Goal: Check status: Check status

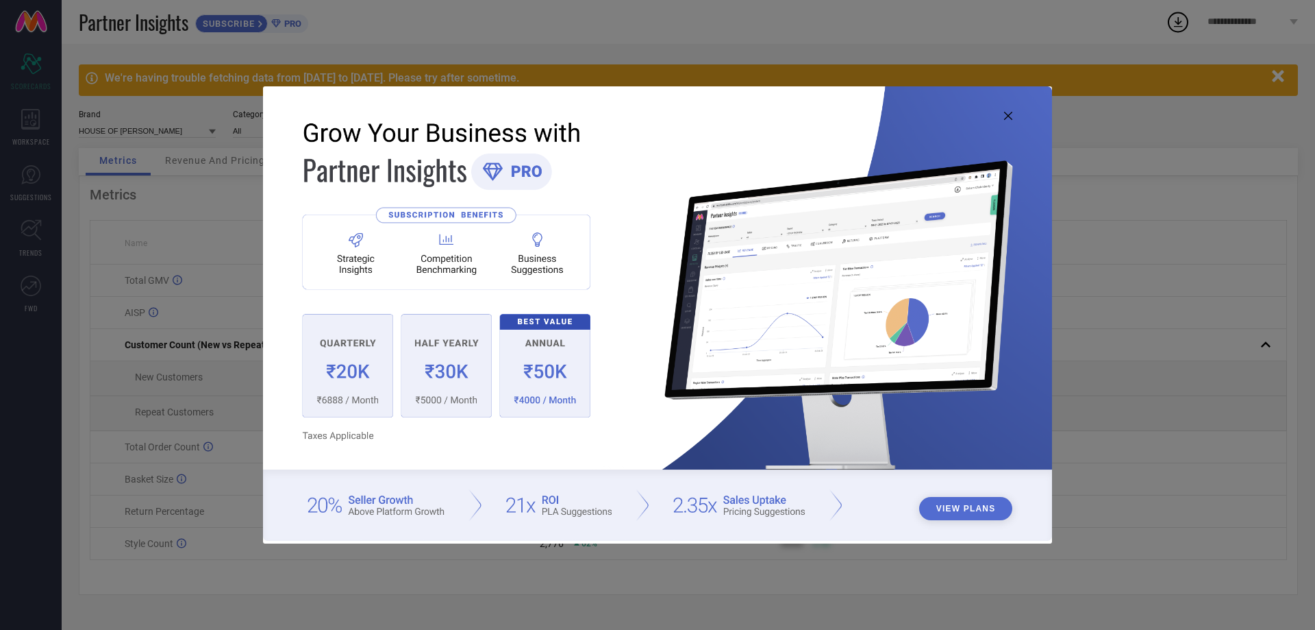
click at [1012, 116] on icon at bounding box center [1008, 116] width 8 height 8
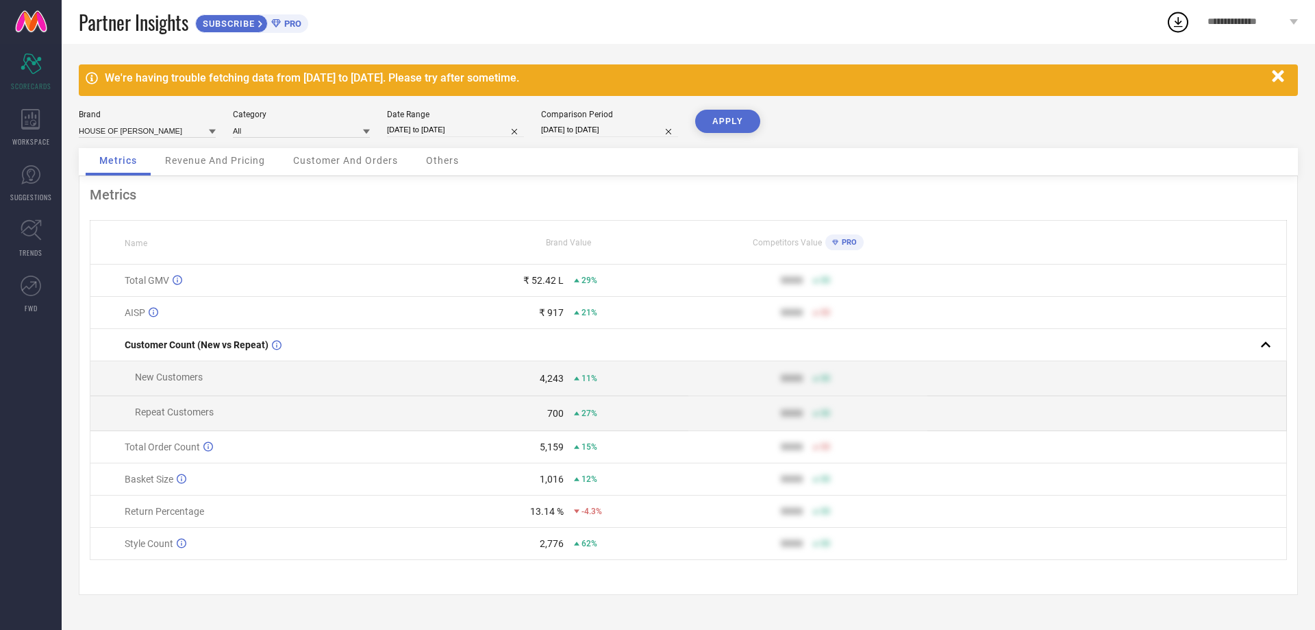
select select "7"
select select "2025"
select select "8"
select select "2025"
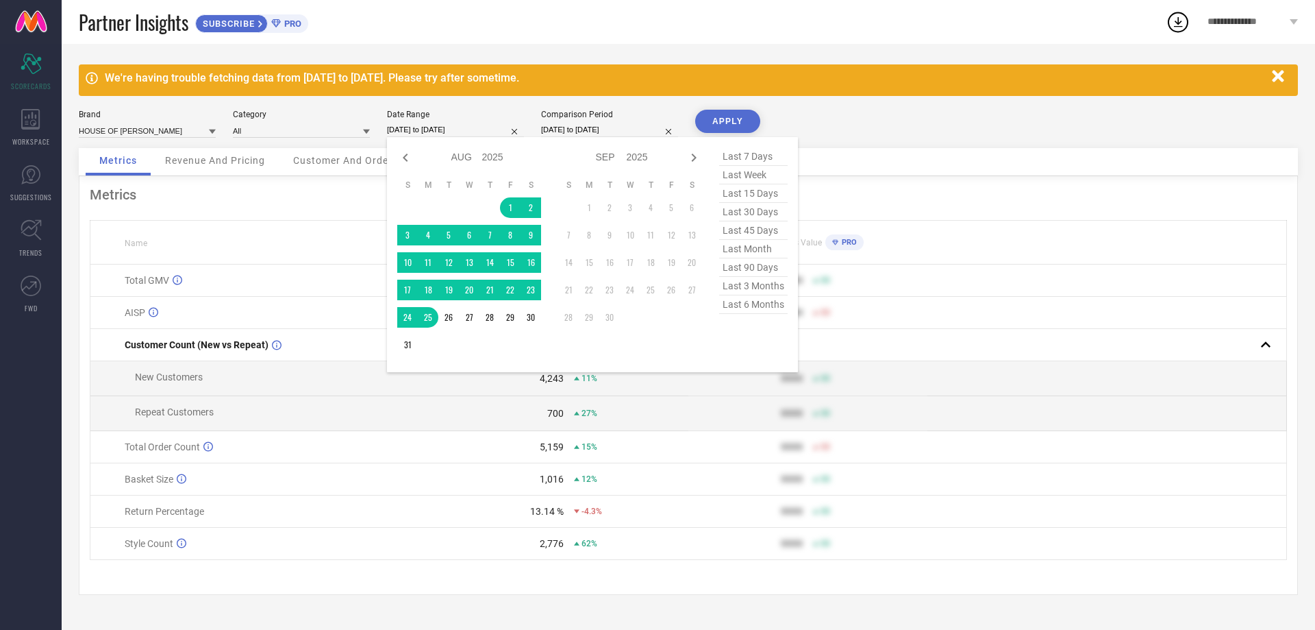
click at [468, 131] on input "[DATE] to [DATE]" at bounding box center [455, 130] width 137 height 14
click at [505, 199] on td "1" at bounding box center [510, 207] width 21 height 21
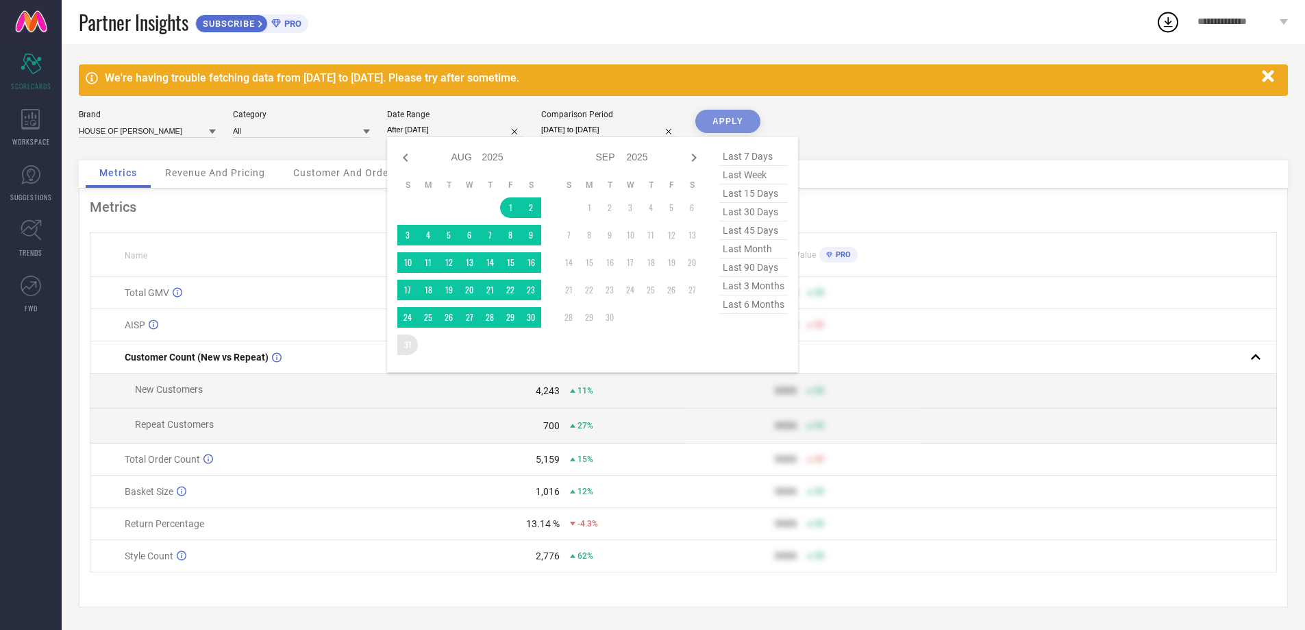
type input "[DATE] to [DATE]"
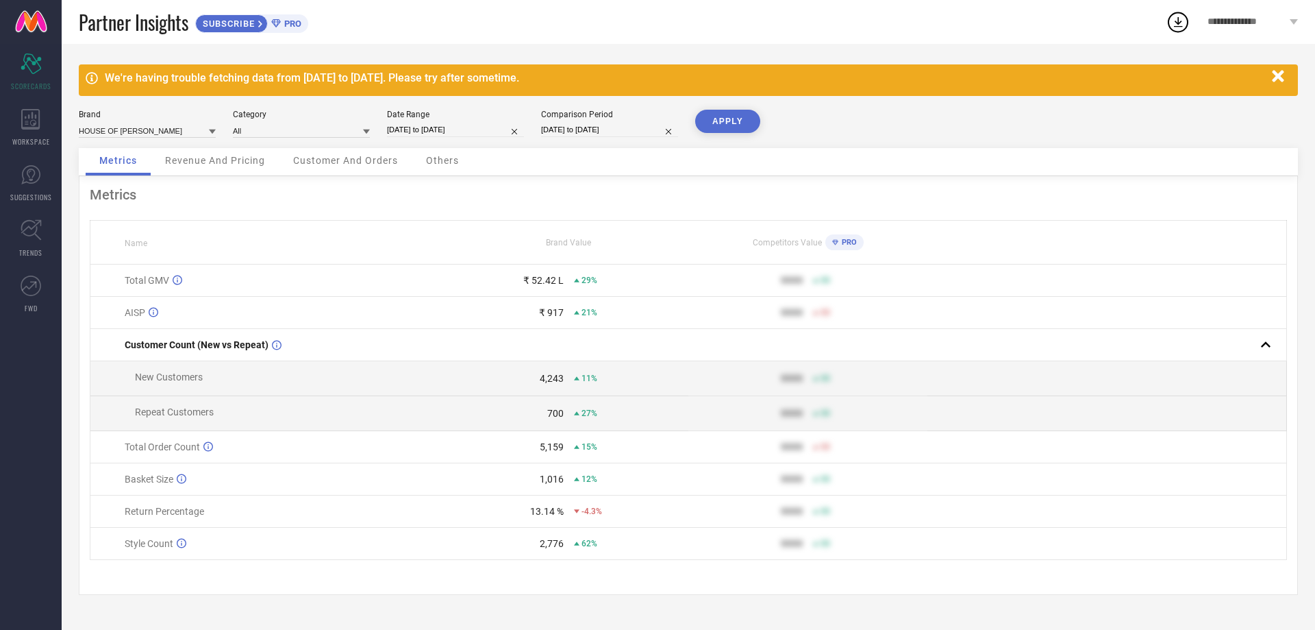
click at [593, 129] on input "[DATE] to [DATE]" at bounding box center [609, 130] width 137 height 14
select select "7"
select select "2024"
select select "8"
select select "2024"
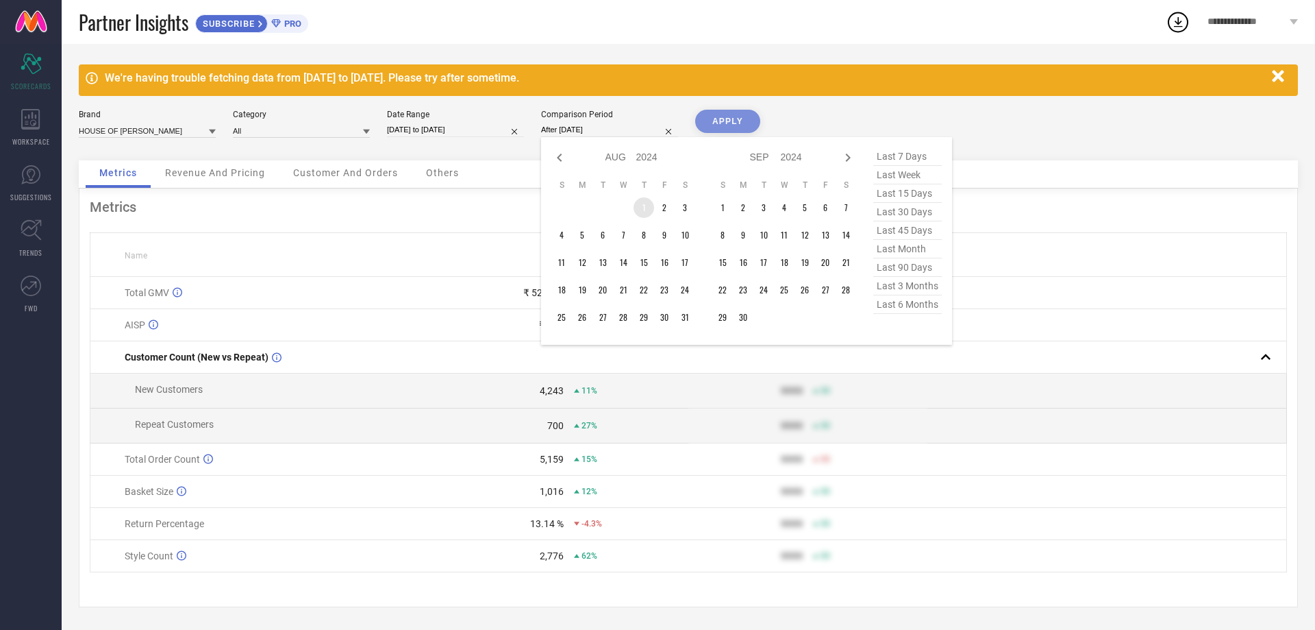
click at [640, 203] on td "1" at bounding box center [644, 207] width 21 height 21
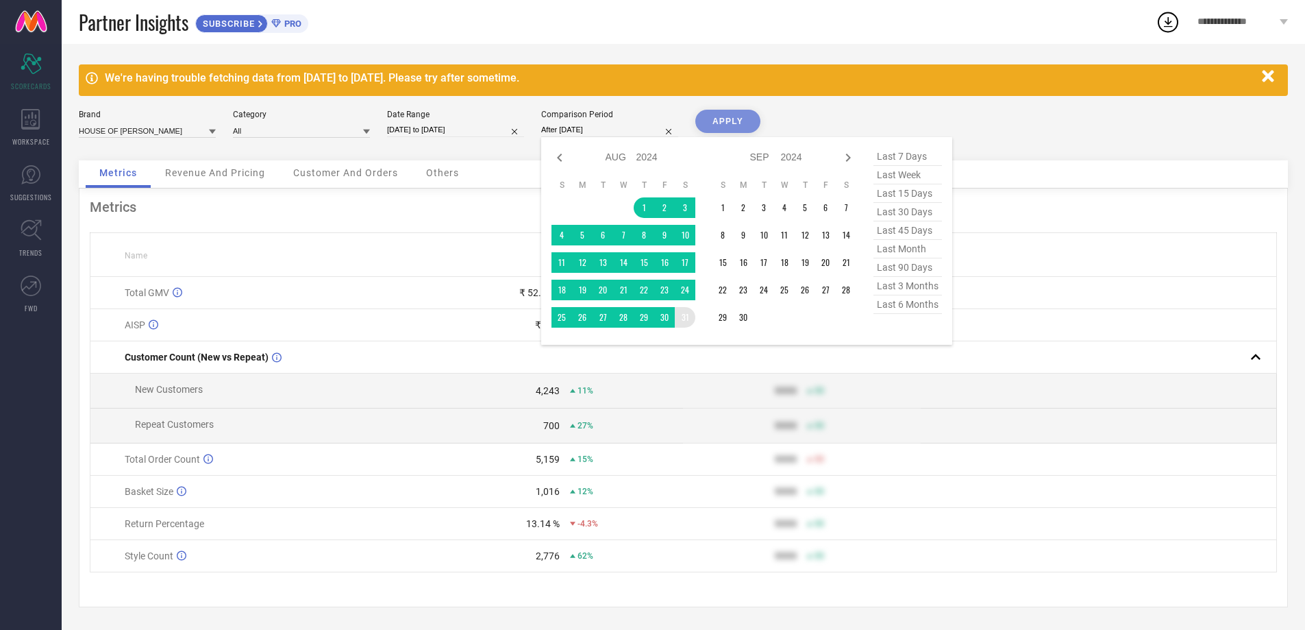
type input "[DATE] to [DATE]"
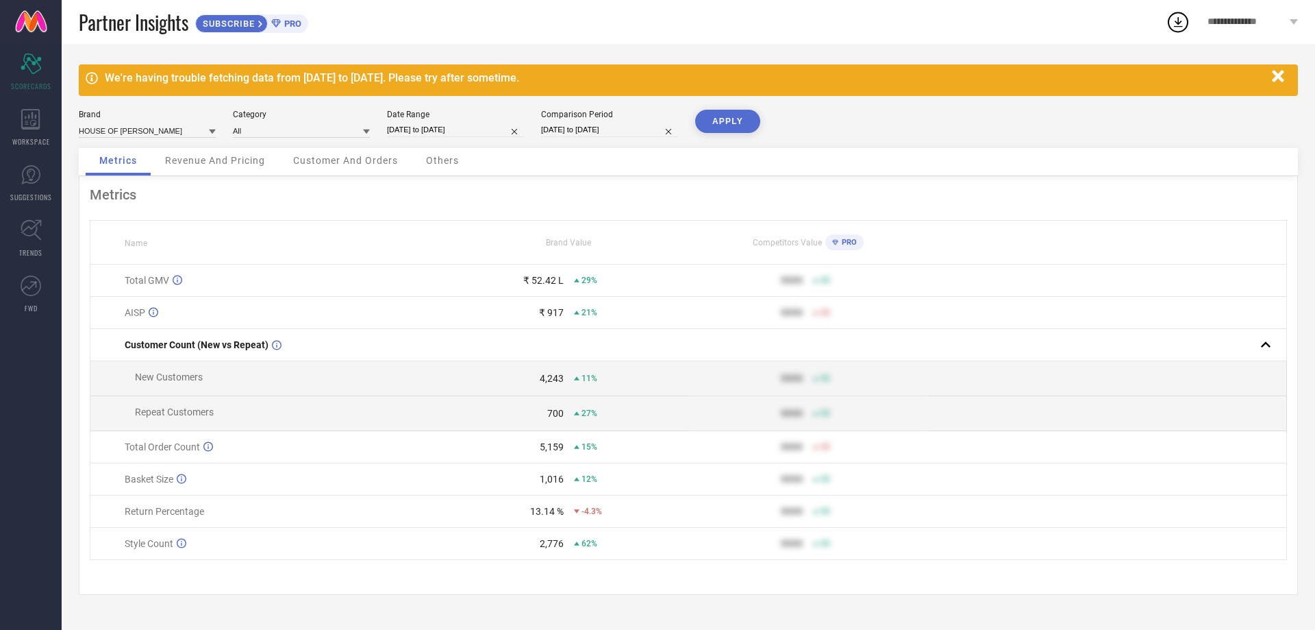
click at [714, 119] on button "APPLY" at bounding box center [727, 121] width 65 height 23
select select "7"
select select "2025"
select select "8"
select select "2025"
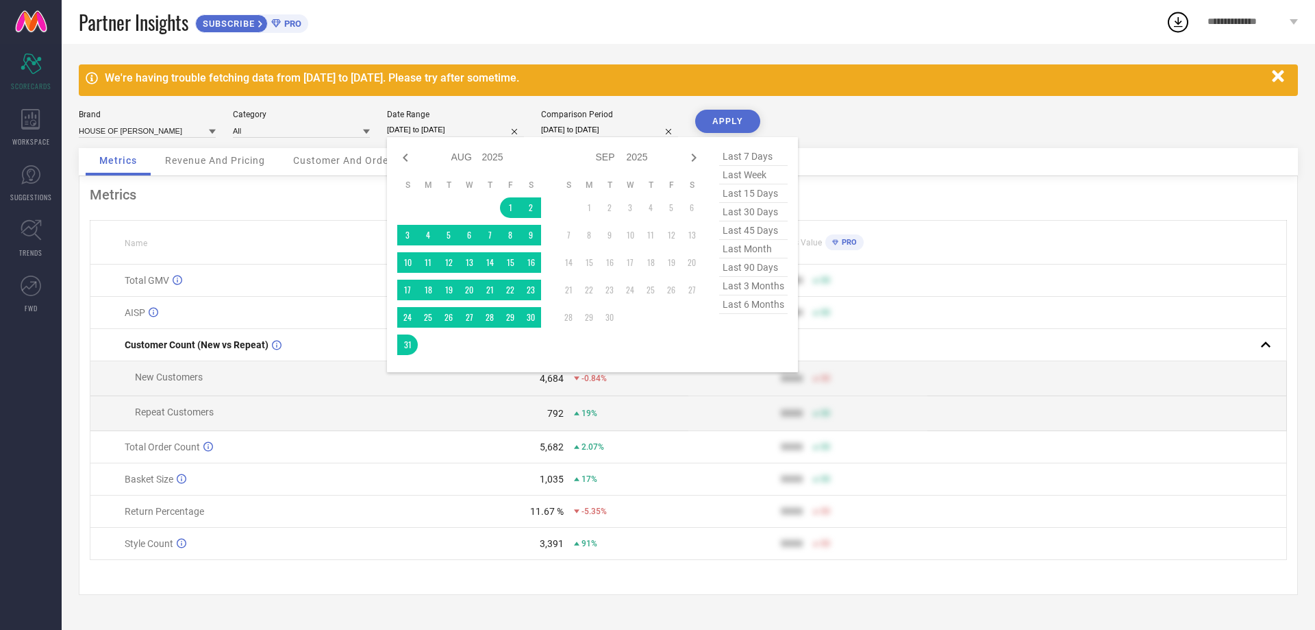
click at [475, 128] on input "[DATE] to [DATE]" at bounding box center [455, 130] width 137 height 14
click at [505, 203] on td "1" at bounding box center [510, 207] width 21 height 21
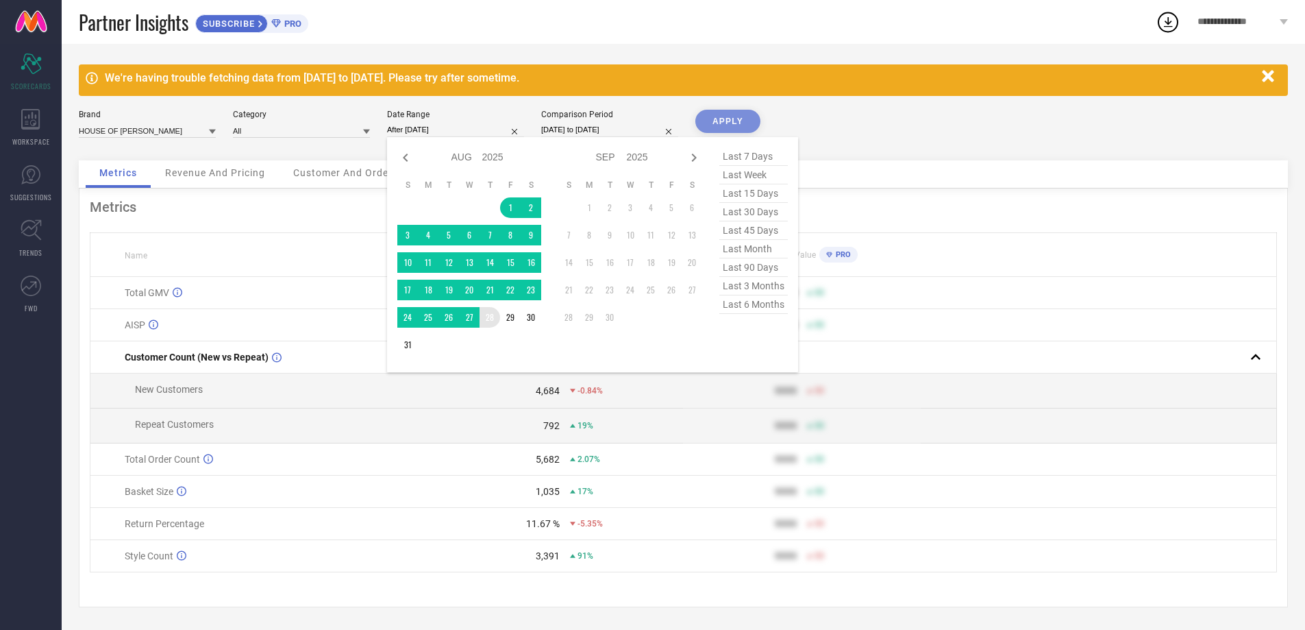
type input "[DATE] to [DATE]"
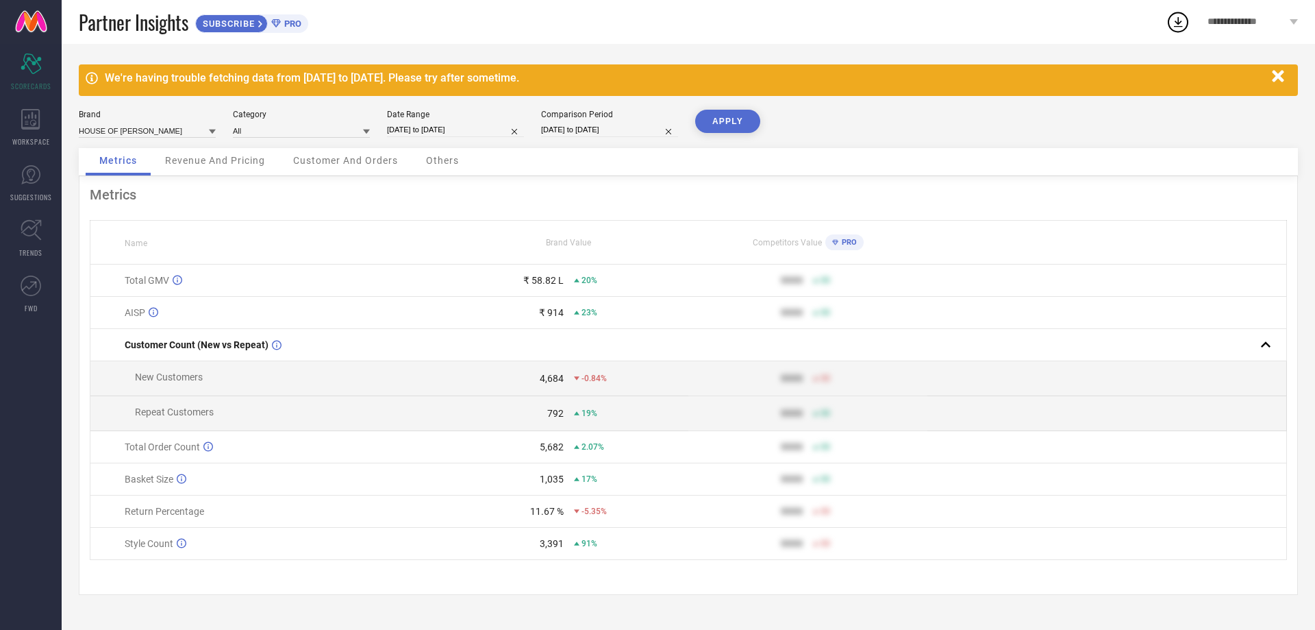
click at [610, 135] on input "[DATE] to [DATE]" at bounding box center [609, 130] width 137 height 14
select select "7"
select select "2024"
select select "8"
select select "2024"
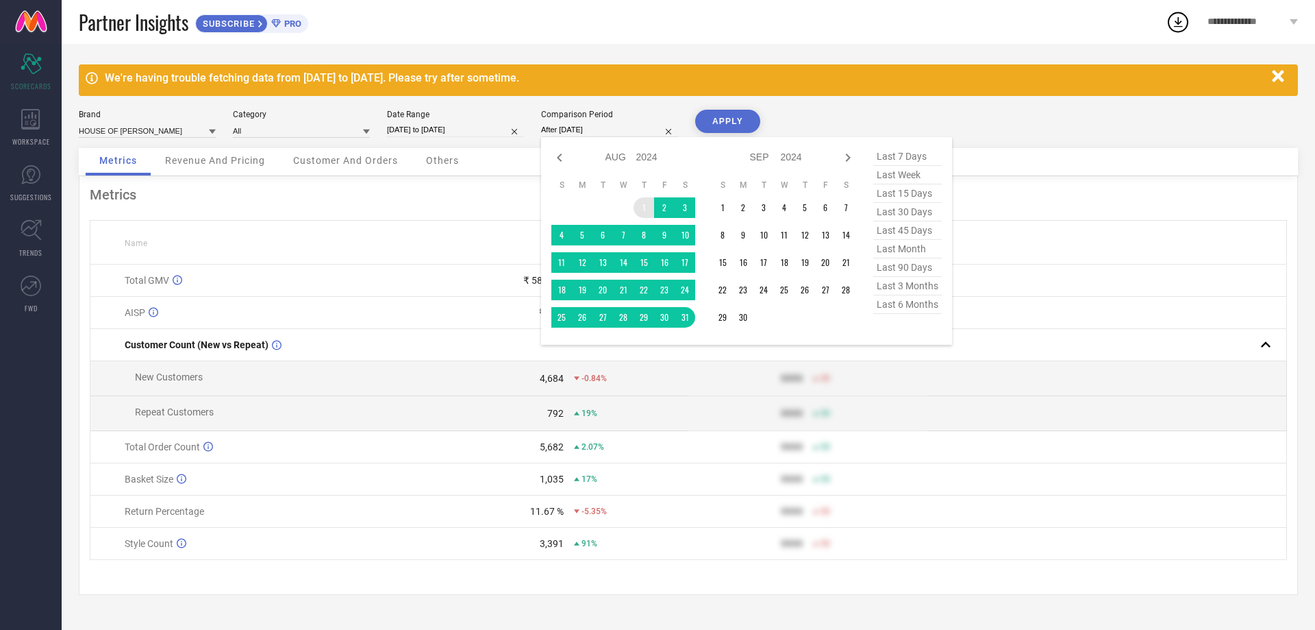
click at [643, 203] on td "1" at bounding box center [644, 207] width 21 height 21
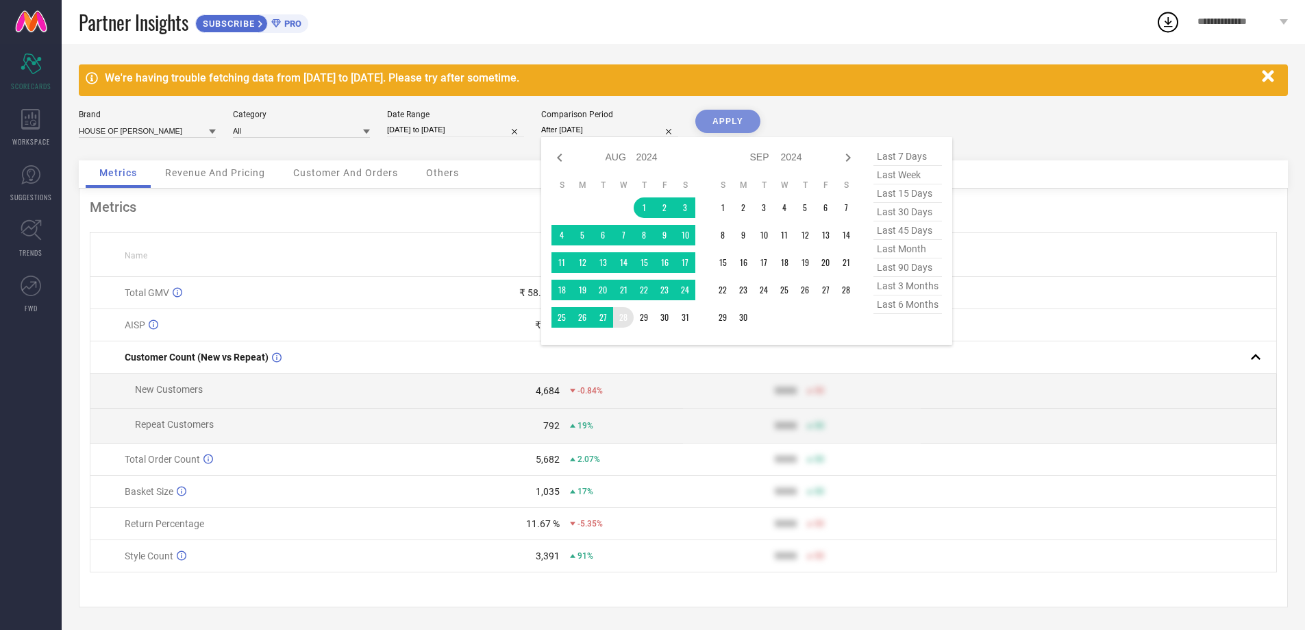
type input "[DATE] to [DATE]"
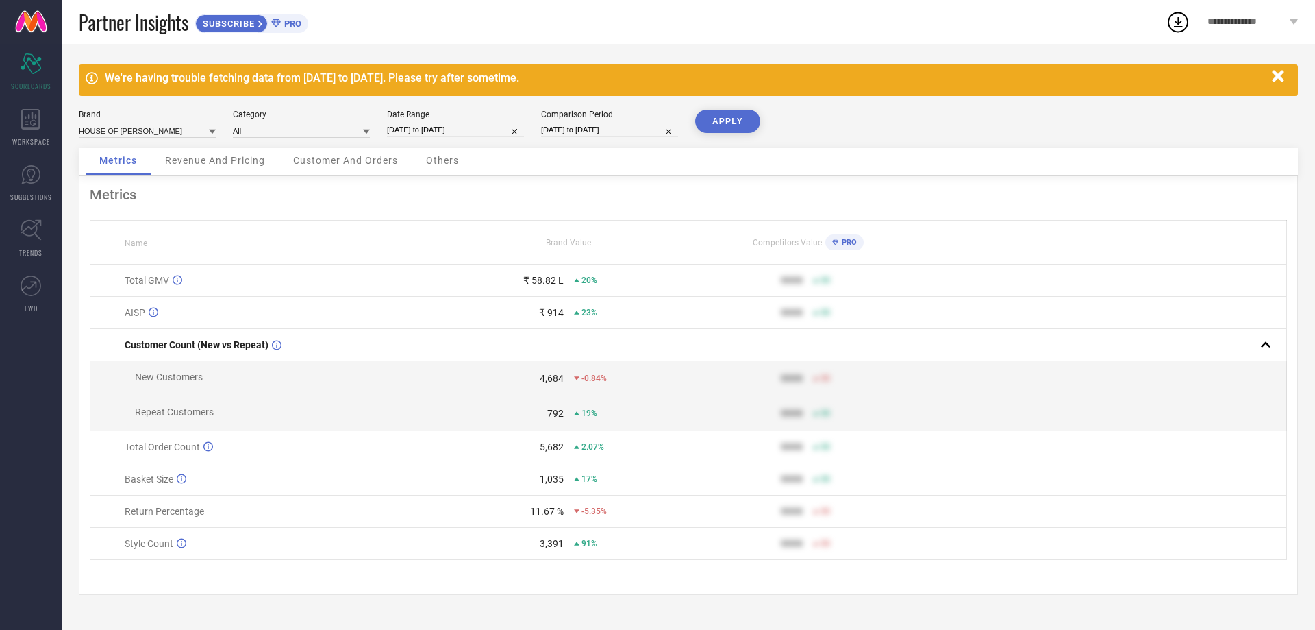
click at [731, 106] on div "We're having trouble fetching data from [DATE] to [DATE]. Please try after some…" at bounding box center [689, 337] width 1254 height 586
click at [735, 116] on button "APPLY" at bounding box center [727, 121] width 65 height 23
select select "7"
select select "2025"
select select "8"
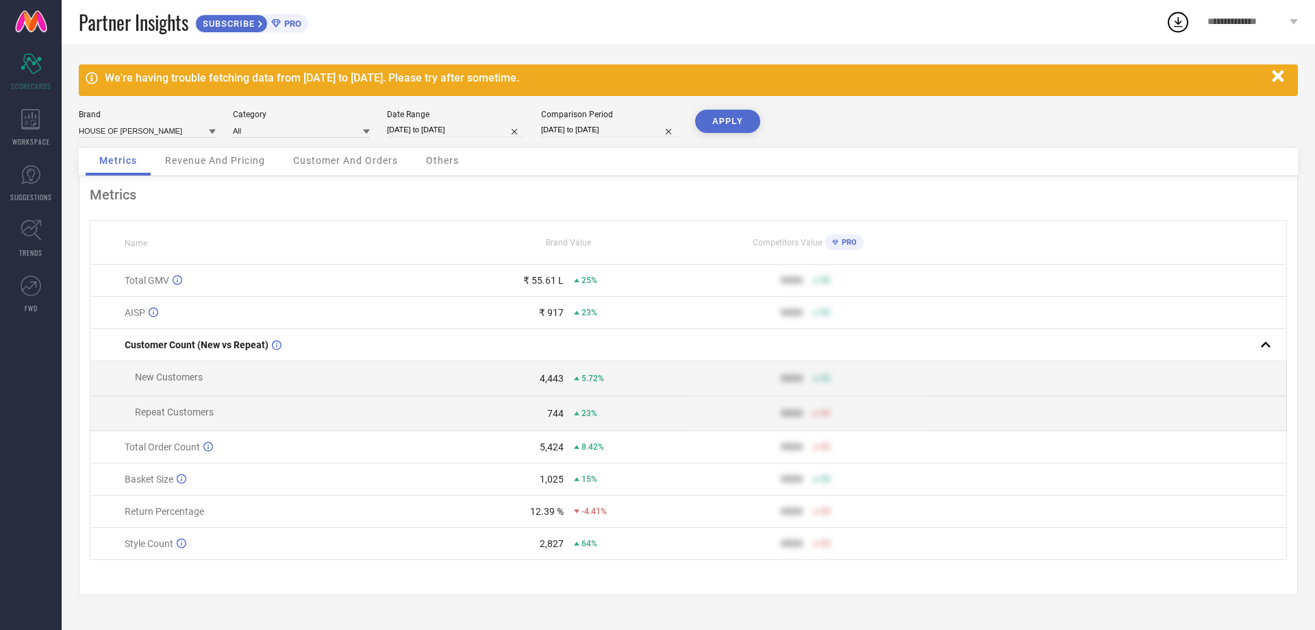
select select "2025"
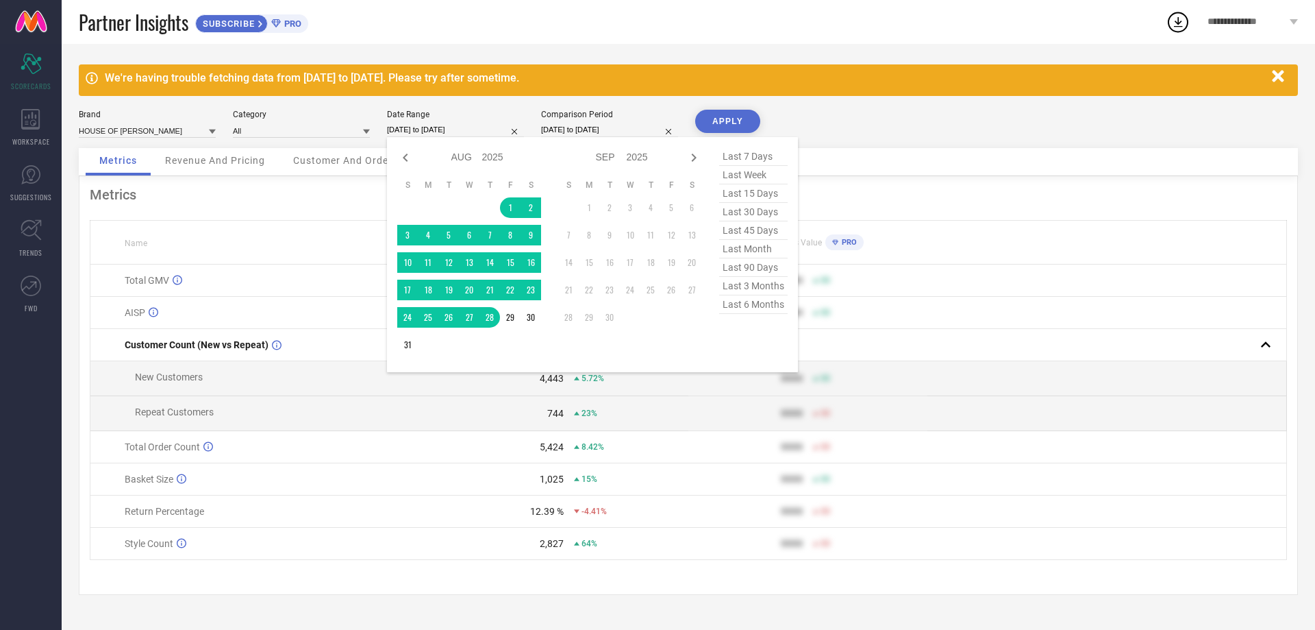
click at [452, 127] on input "[DATE] to [DATE]" at bounding box center [455, 130] width 137 height 14
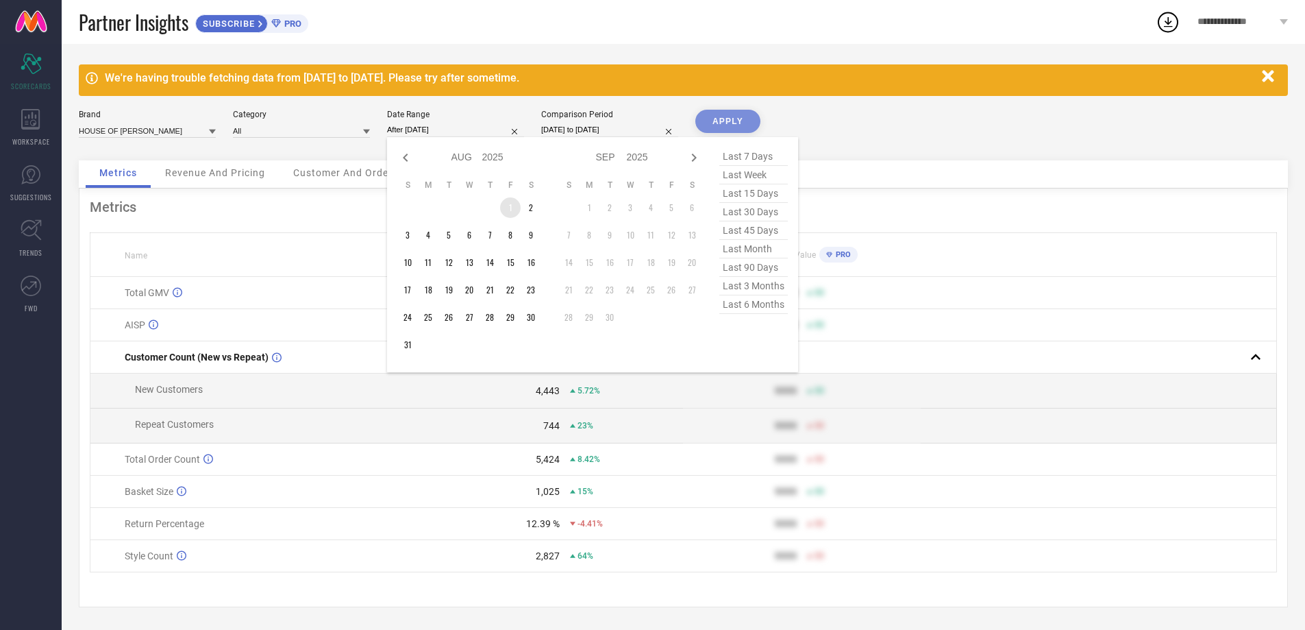
click at [506, 209] on td "1" at bounding box center [510, 207] width 21 height 21
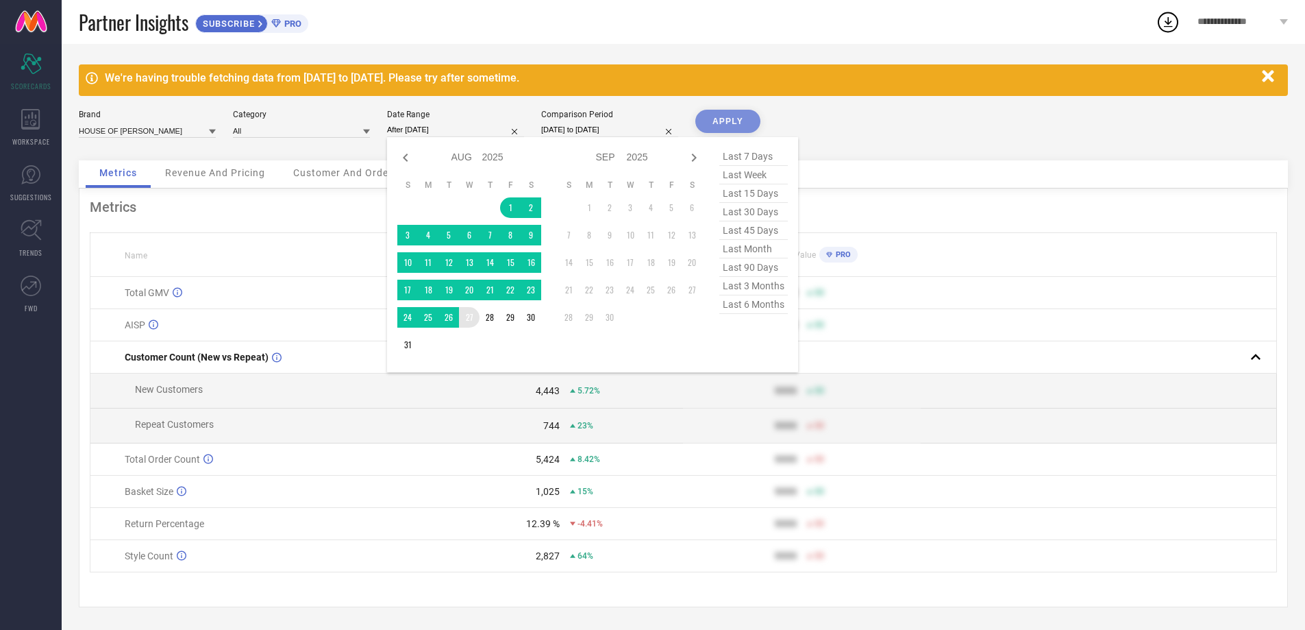
type input "[DATE] to [DATE]"
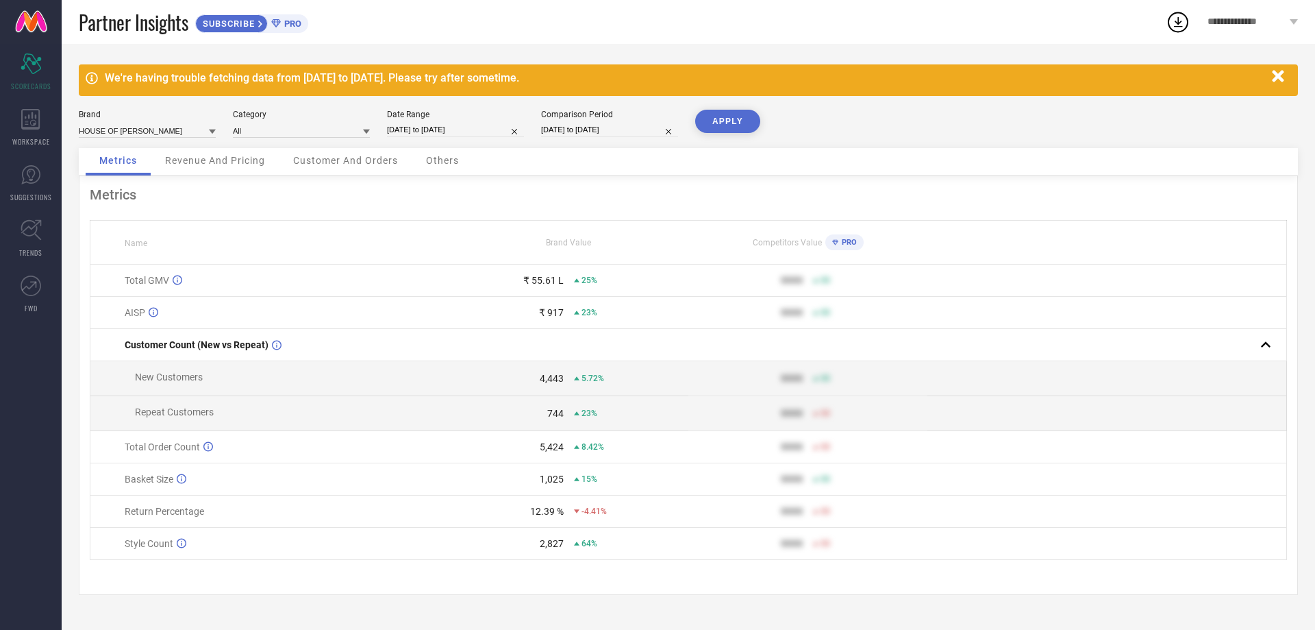
select select "7"
select select "2024"
select select "8"
select select "2024"
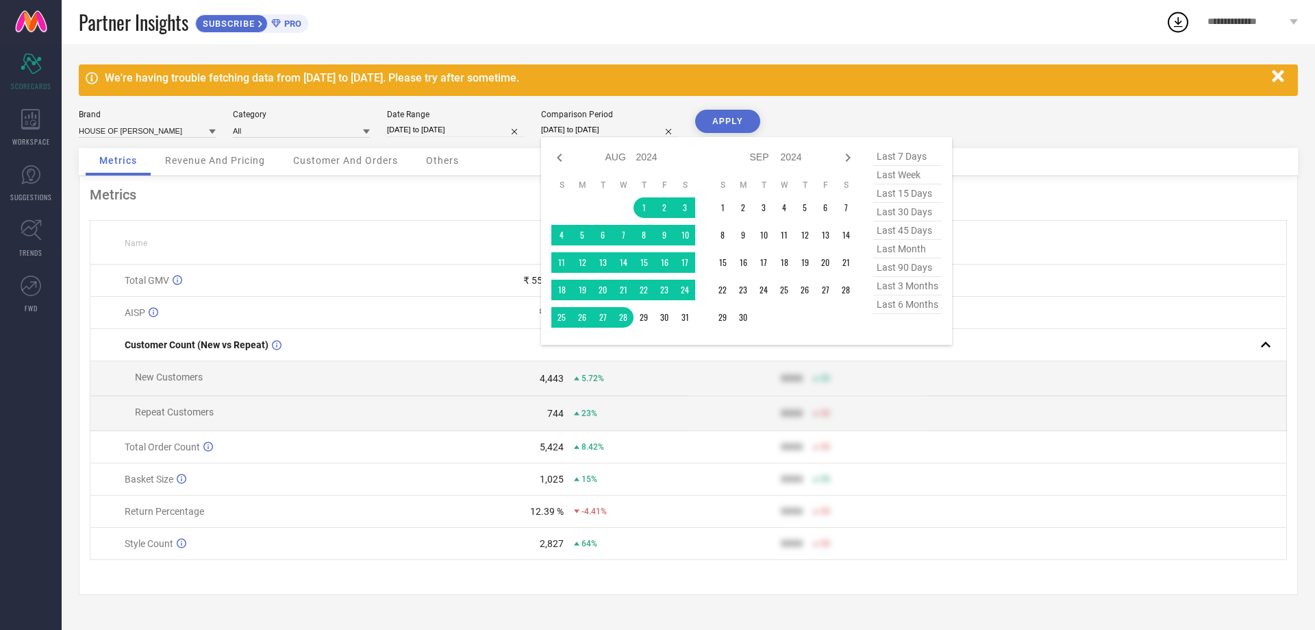
click at [599, 127] on input "[DATE] to [DATE]" at bounding box center [609, 130] width 137 height 14
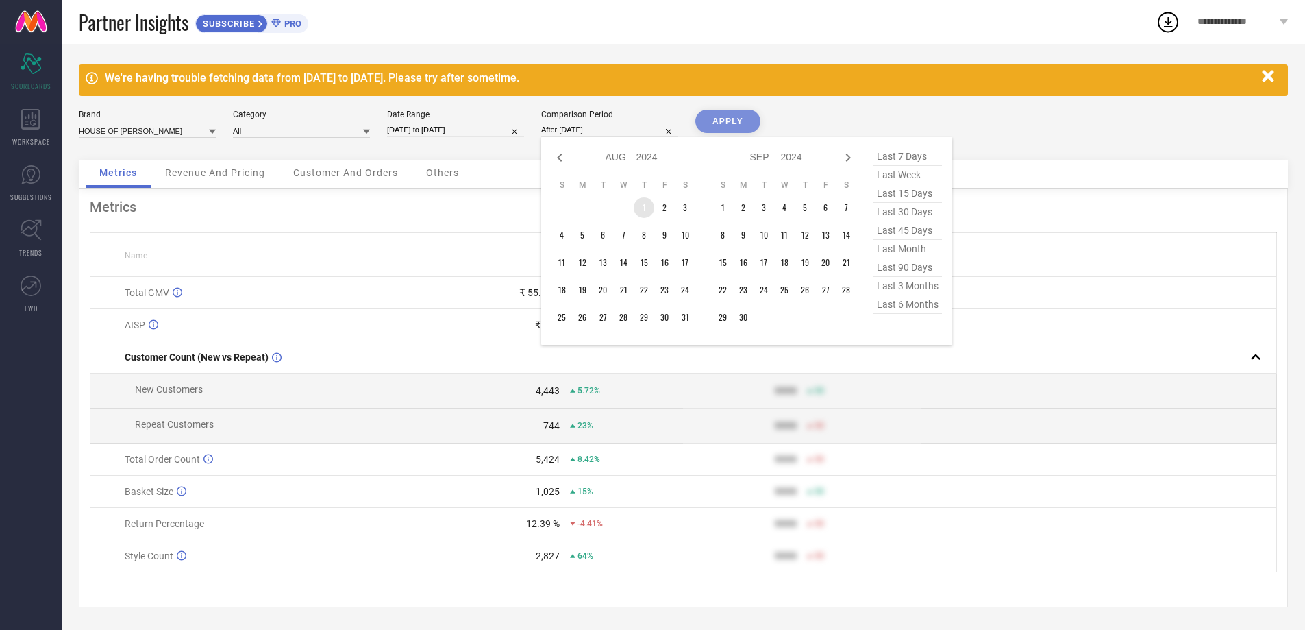
click at [639, 208] on td "1" at bounding box center [644, 207] width 21 height 21
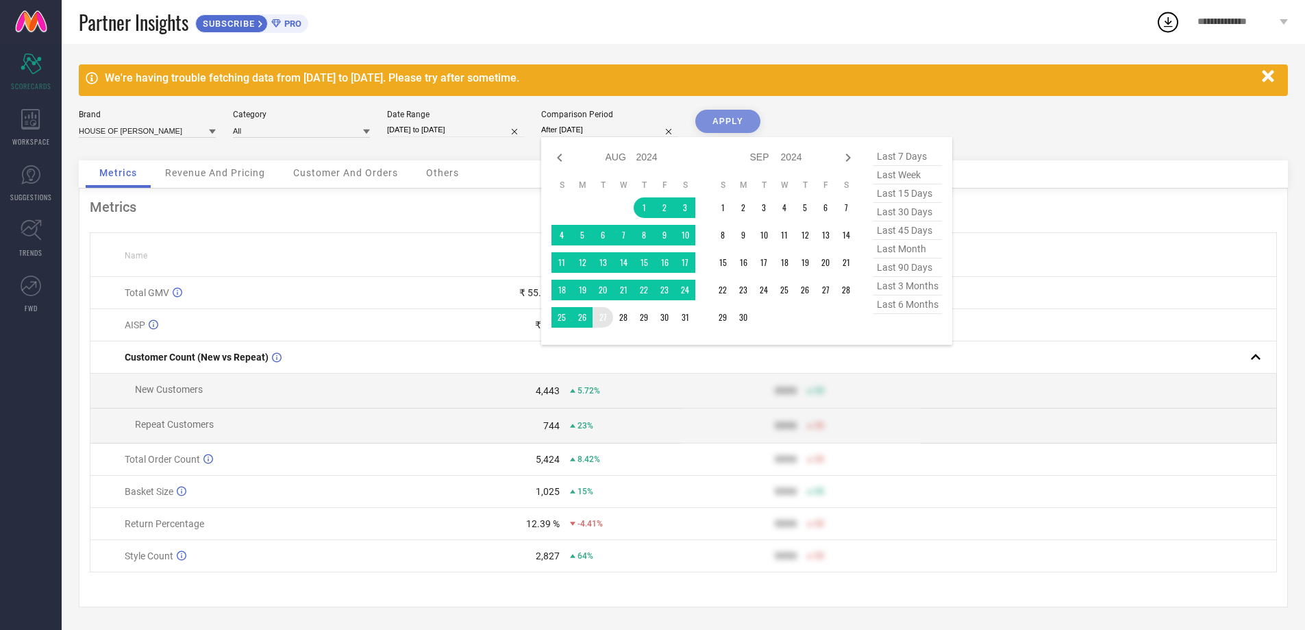
type input "[DATE] to [DATE]"
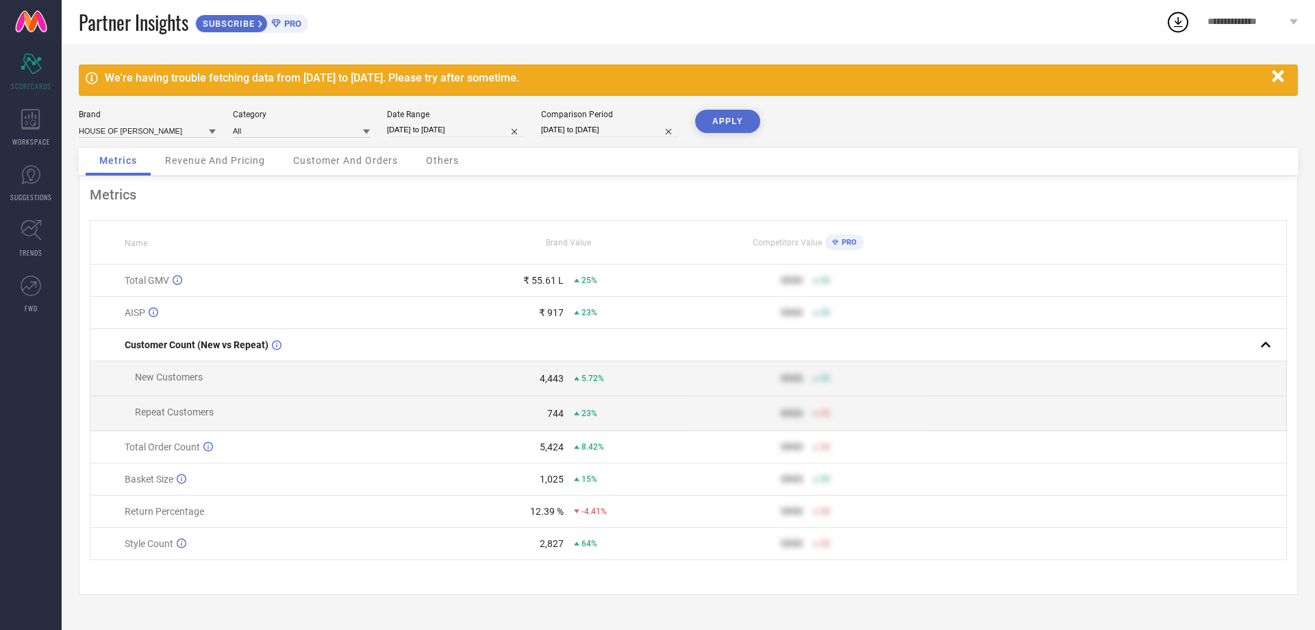
click at [741, 120] on button "APPLY" at bounding box center [727, 121] width 65 height 23
select select "7"
select select "2025"
select select "8"
select select "2025"
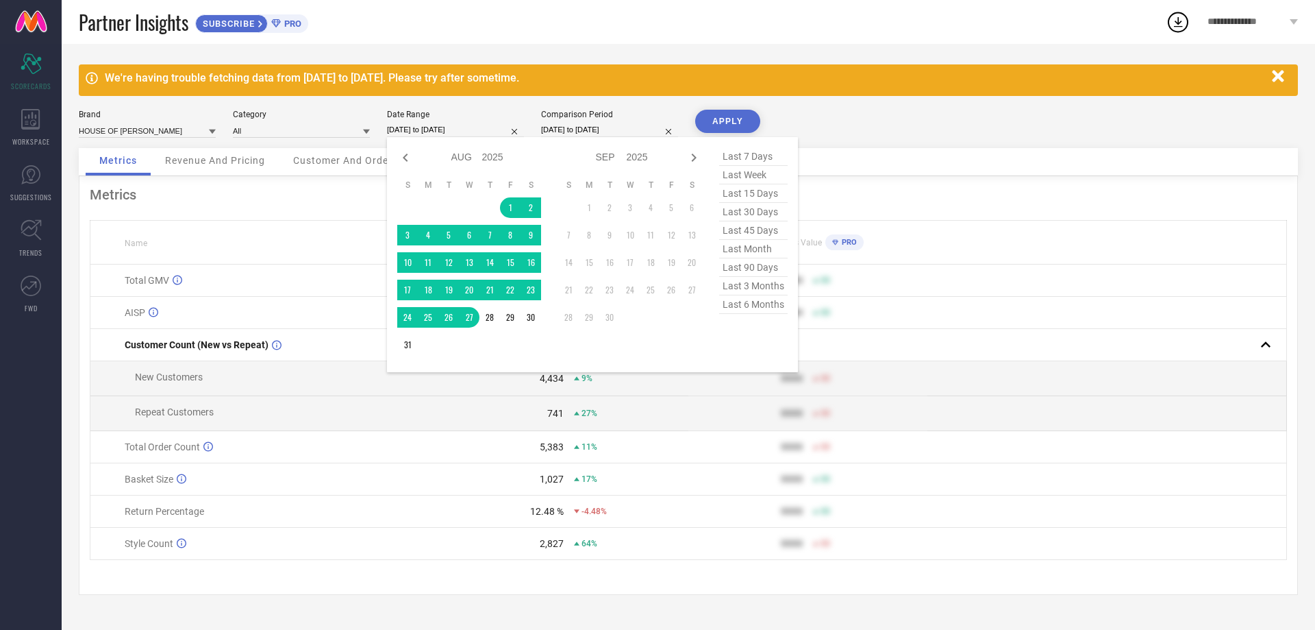
click at [458, 134] on input "[DATE] to [DATE]" at bounding box center [455, 130] width 137 height 14
click at [508, 203] on td "1" at bounding box center [510, 207] width 21 height 21
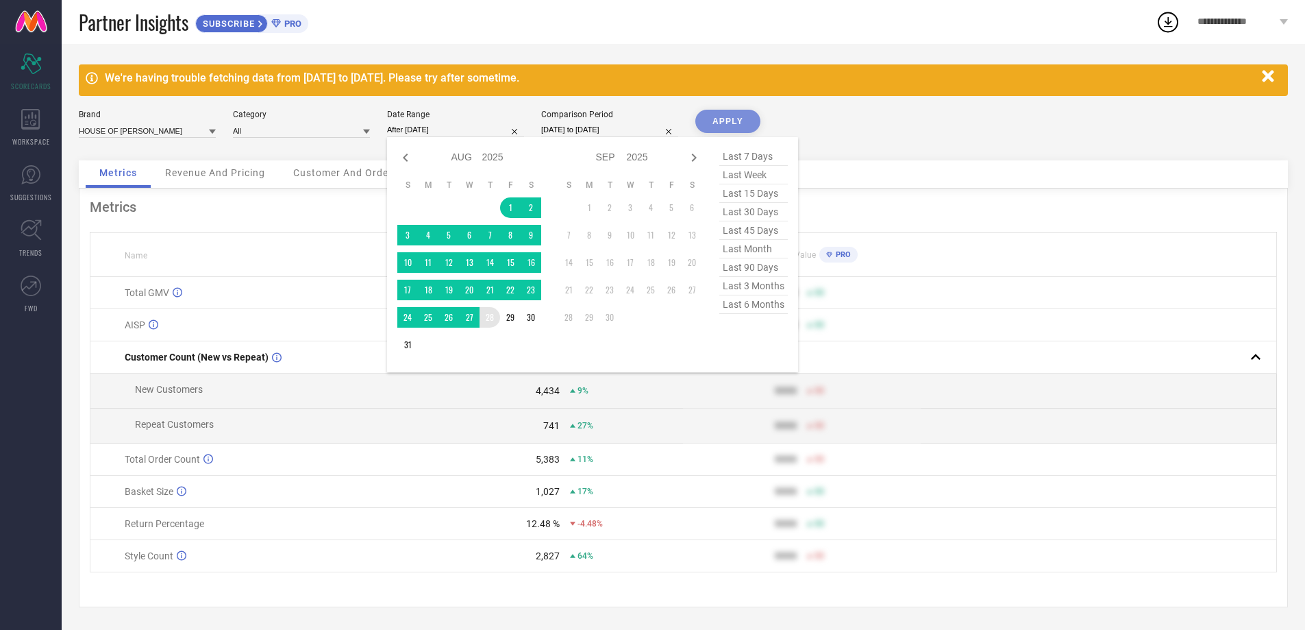
type input "[DATE] to [DATE]"
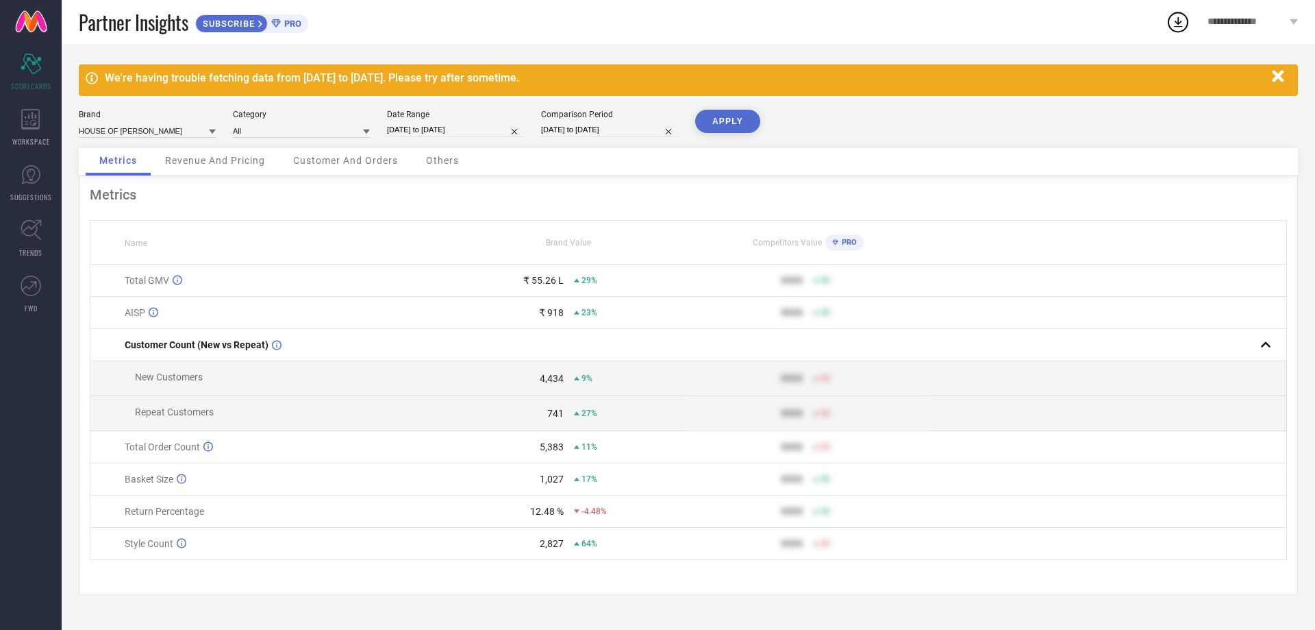
select select "7"
select select "2024"
select select "8"
select select "2024"
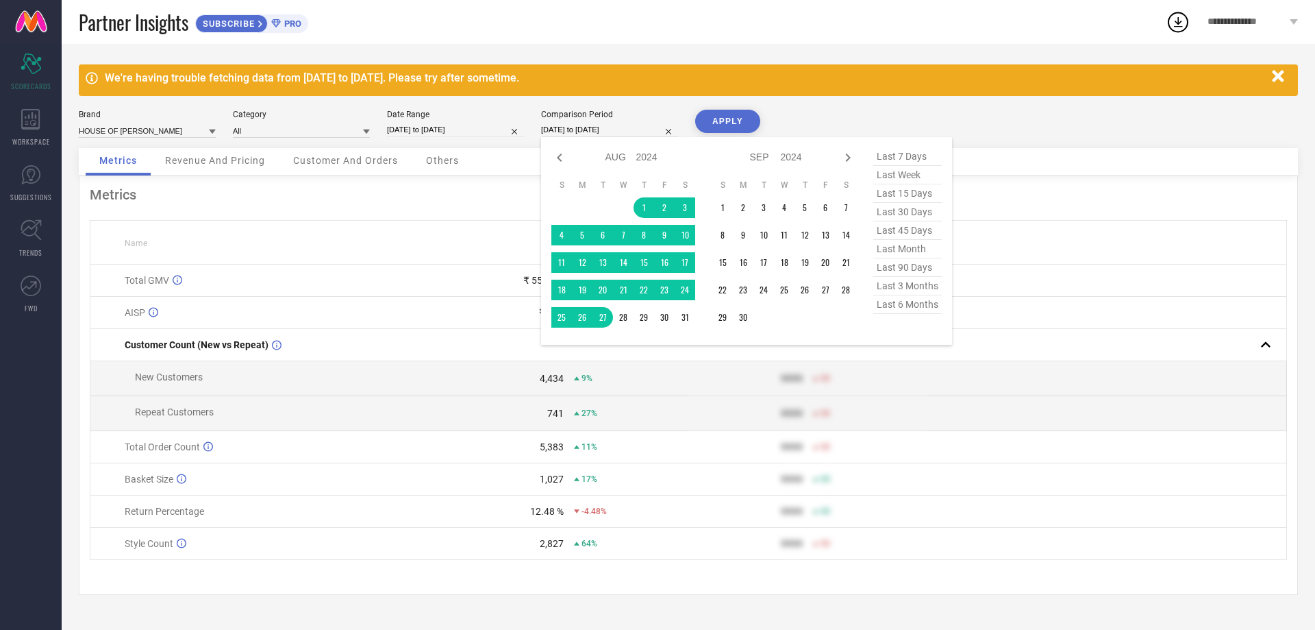
click at [599, 126] on input "[DATE] to [DATE]" at bounding box center [609, 130] width 137 height 14
click at [643, 201] on td "1" at bounding box center [644, 207] width 21 height 21
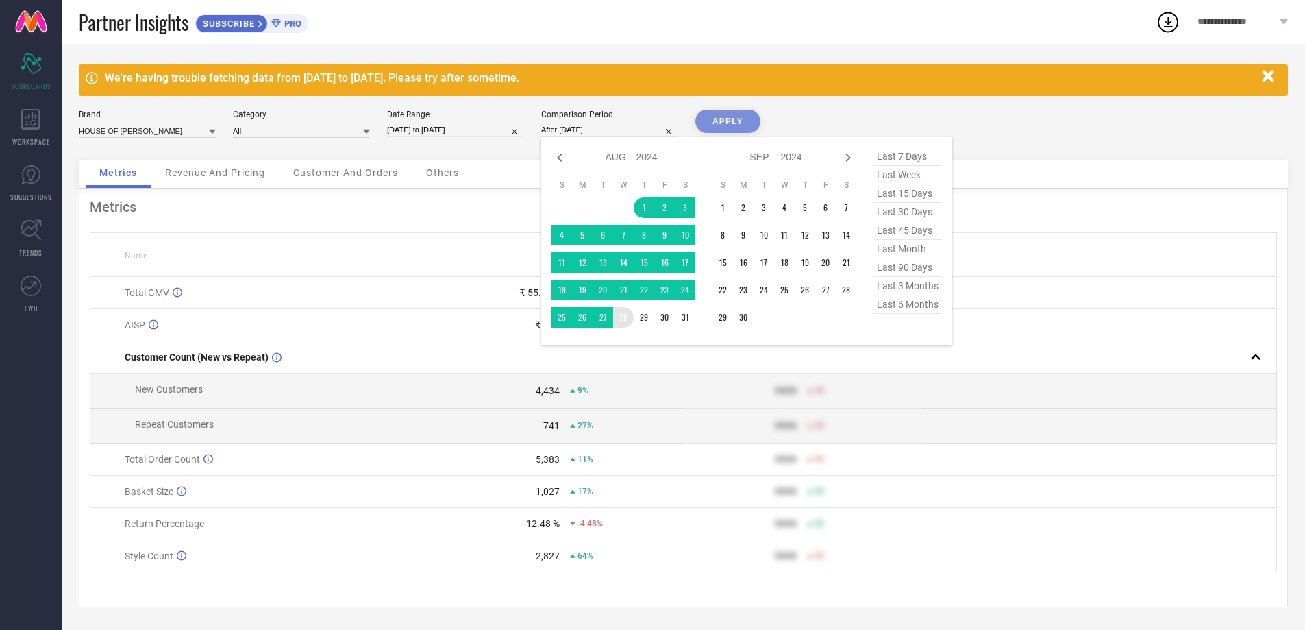
type input "[DATE] to [DATE]"
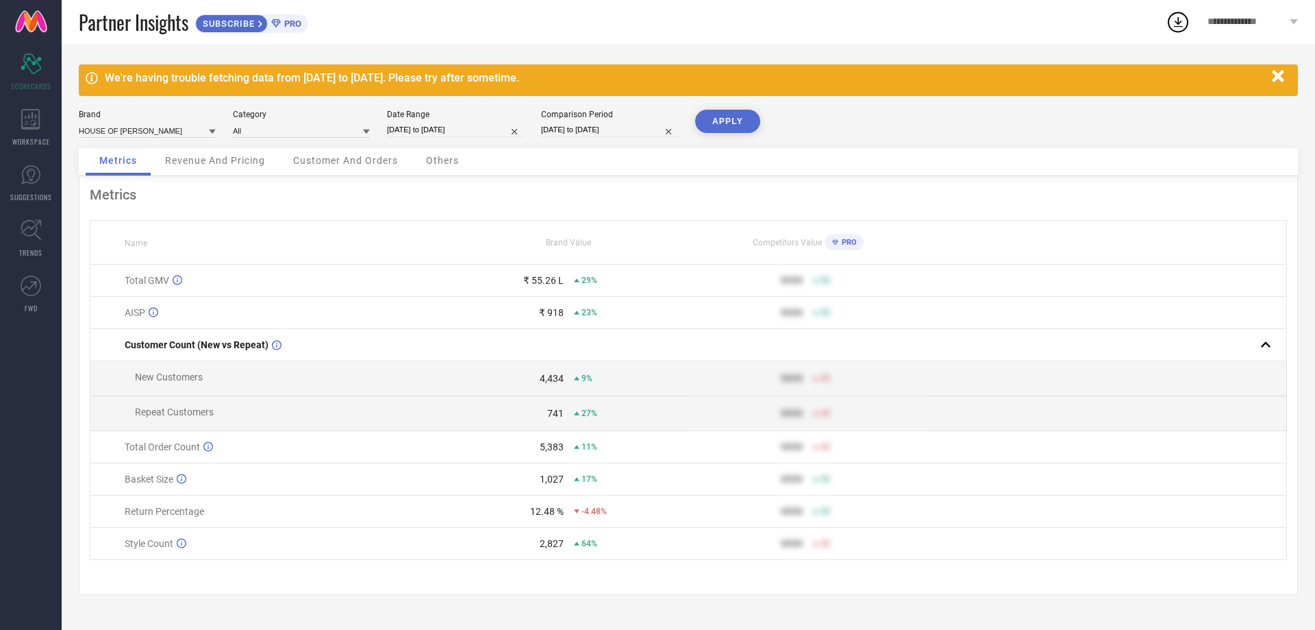
click at [719, 123] on button "APPLY" at bounding box center [727, 121] width 65 height 23
click at [456, 125] on input "[DATE] to [DATE]" at bounding box center [455, 130] width 137 height 14
select select "7"
select select "2025"
select select "8"
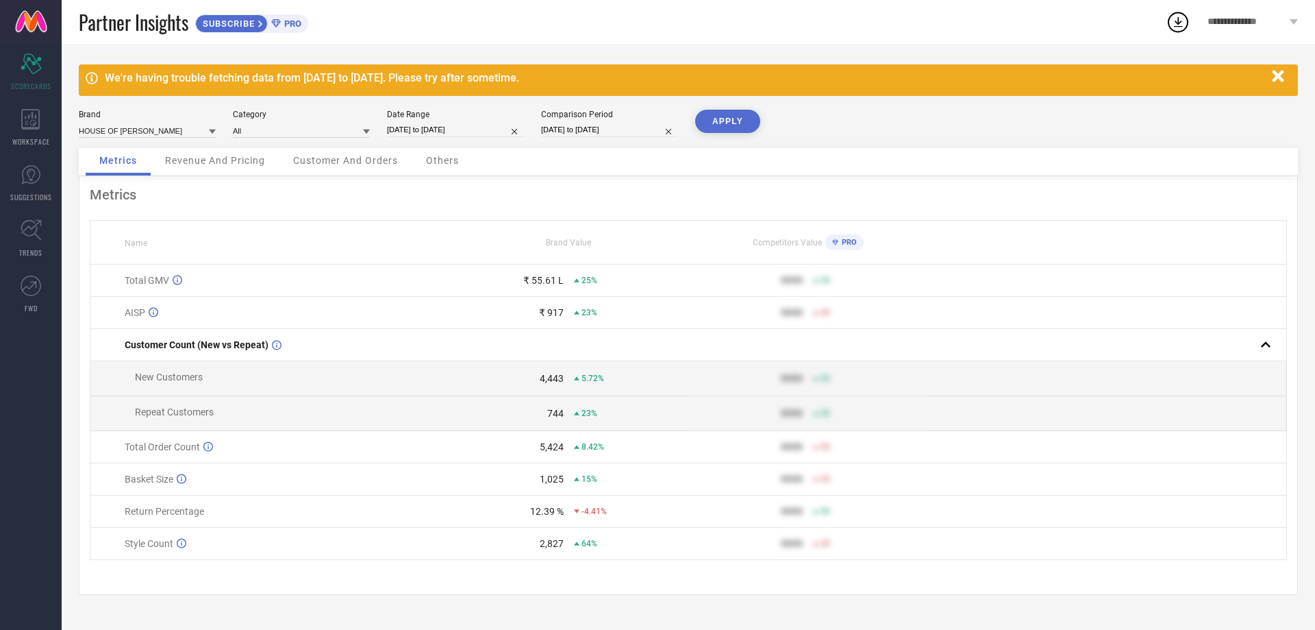
select select "2025"
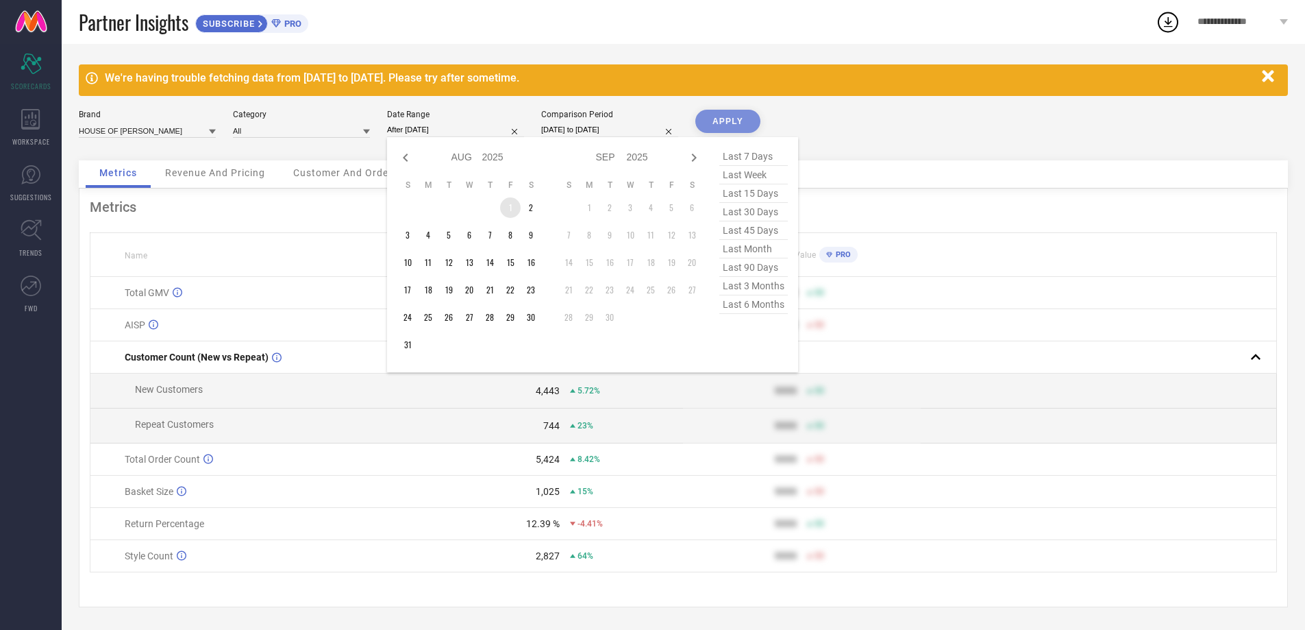
click at [512, 203] on td "1" at bounding box center [510, 207] width 21 height 21
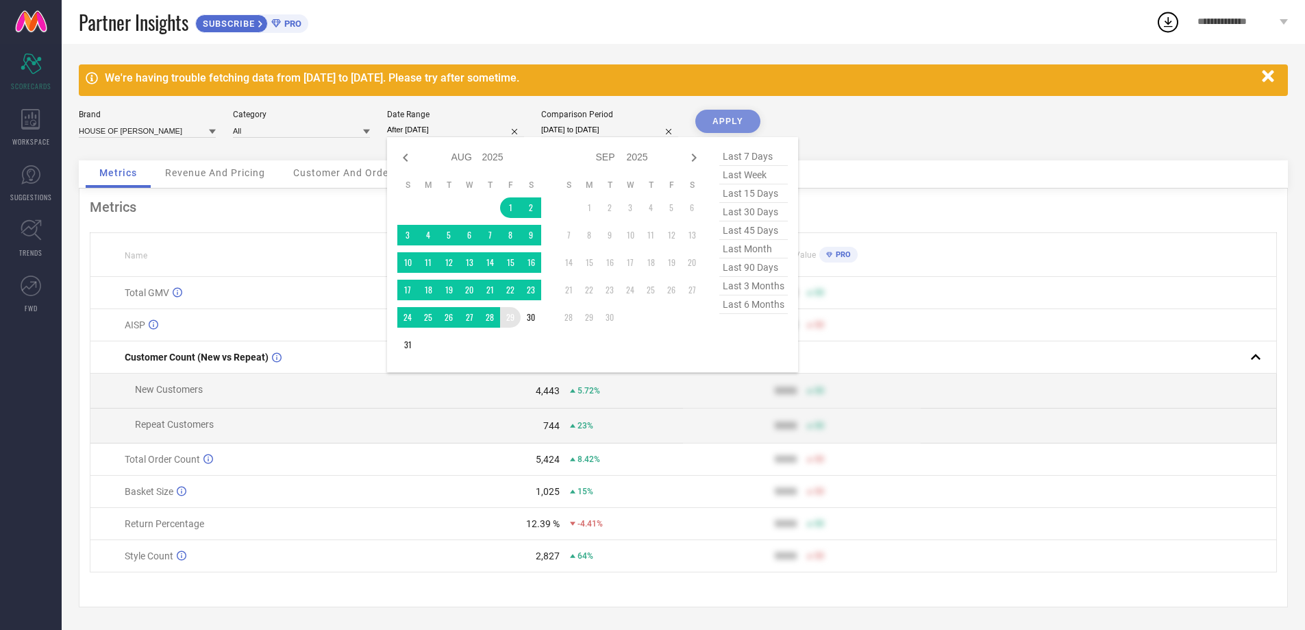
type input "[DATE] to [DATE]"
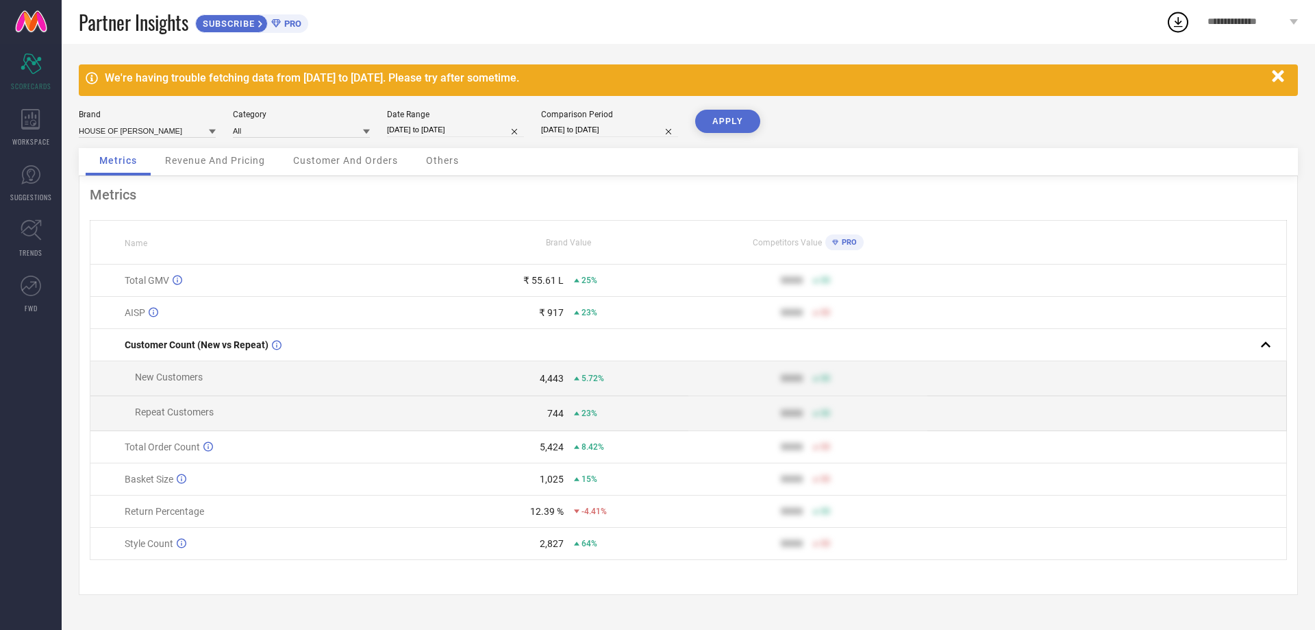
click at [589, 131] on input "[DATE] to [DATE]" at bounding box center [609, 130] width 137 height 14
select select "7"
select select "2024"
select select "8"
select select "2024"
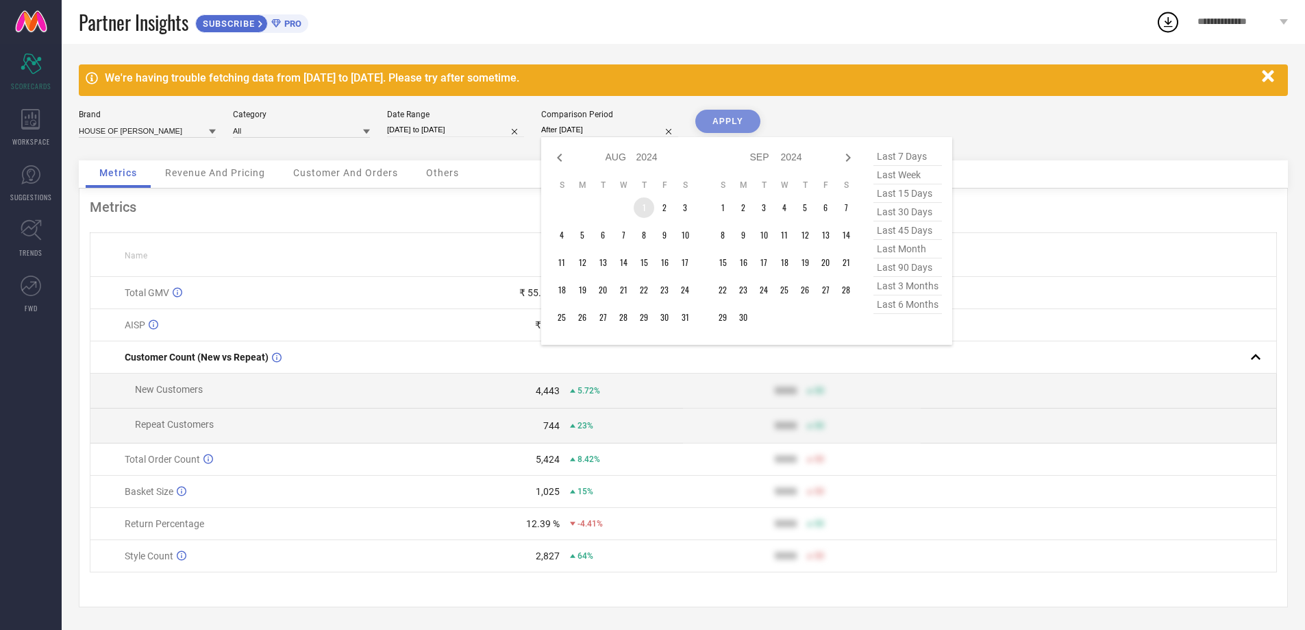
click at [641, 201] on td "1" at bounding box center [644, 207] width 21 height 21
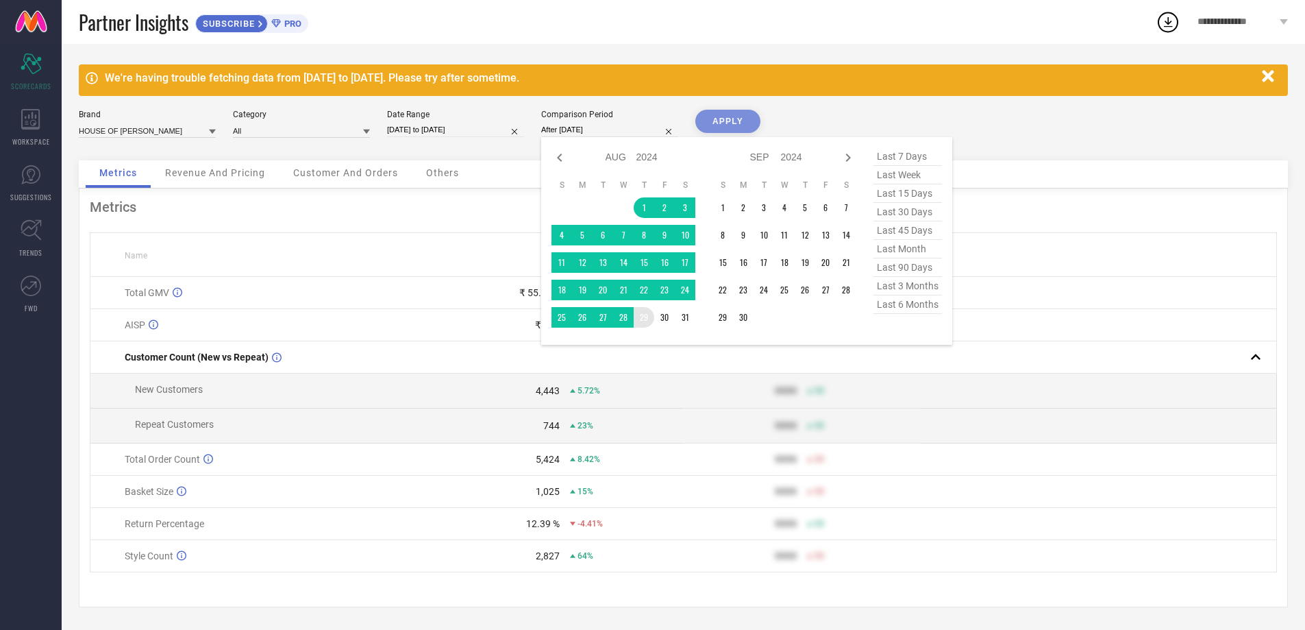
type input "[DATE] to [DATE]"
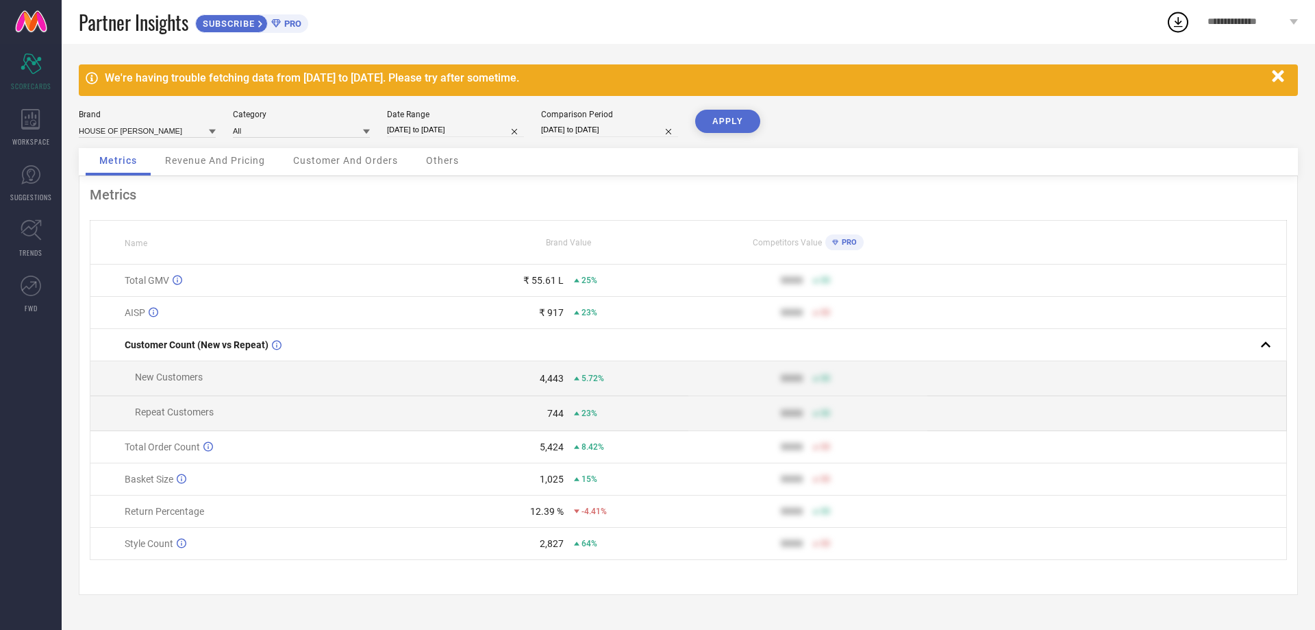
click at [728, 122] on button "APPLY" at bounding box center [727, 121] width 65 height 23
select select "7"
select select "2025"
select select "8"
select select "2025"
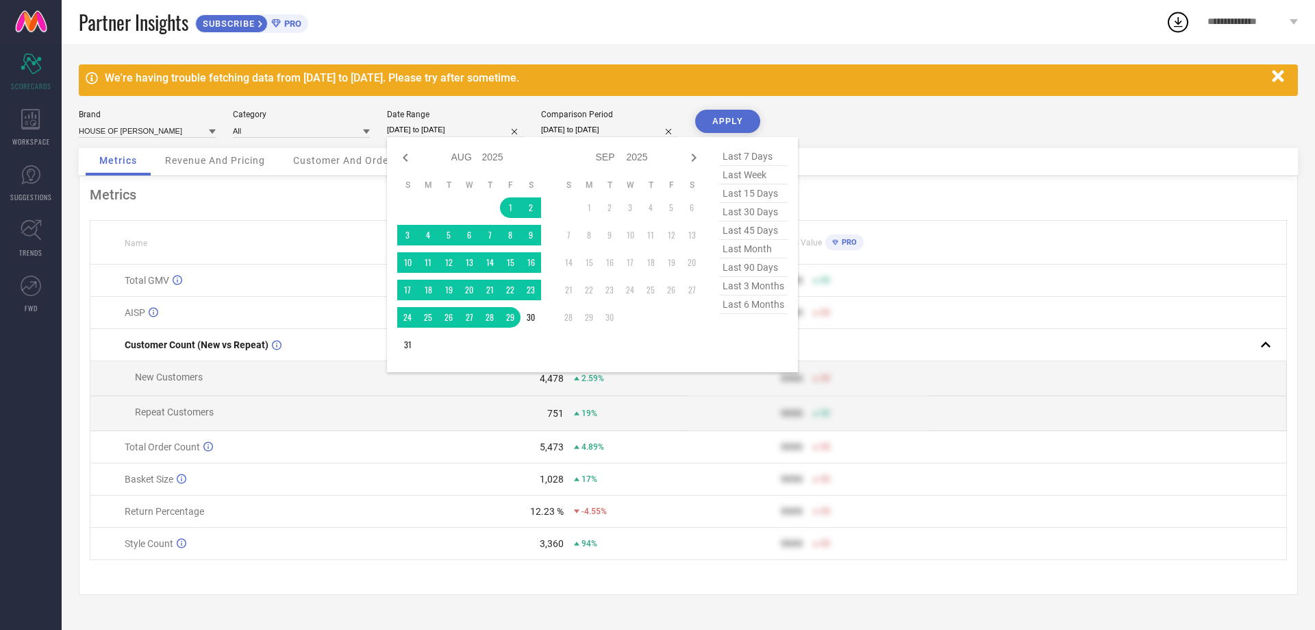
click at [454, 132] on input "[DATE] to [DATE]" at bounding box center [455, 130] width 137 height 14
click at [510, 206] on td "1" at bounding box center [510, 207] width 21 height 21
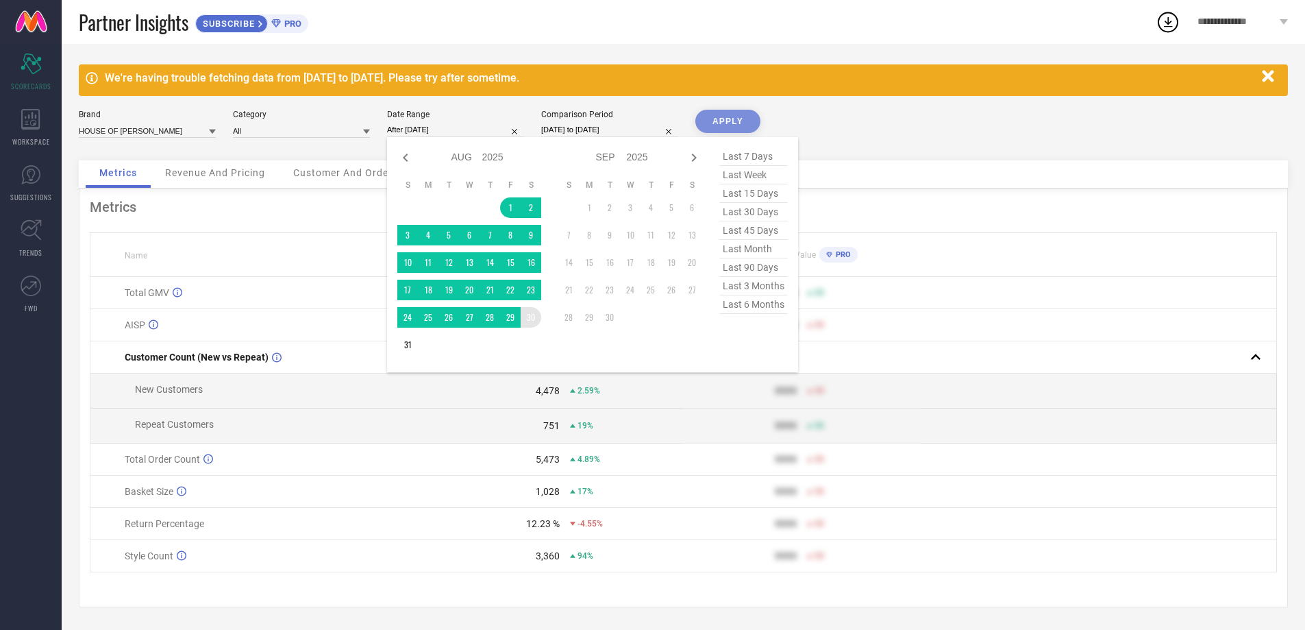
type input "[DATE] to [DATE]"
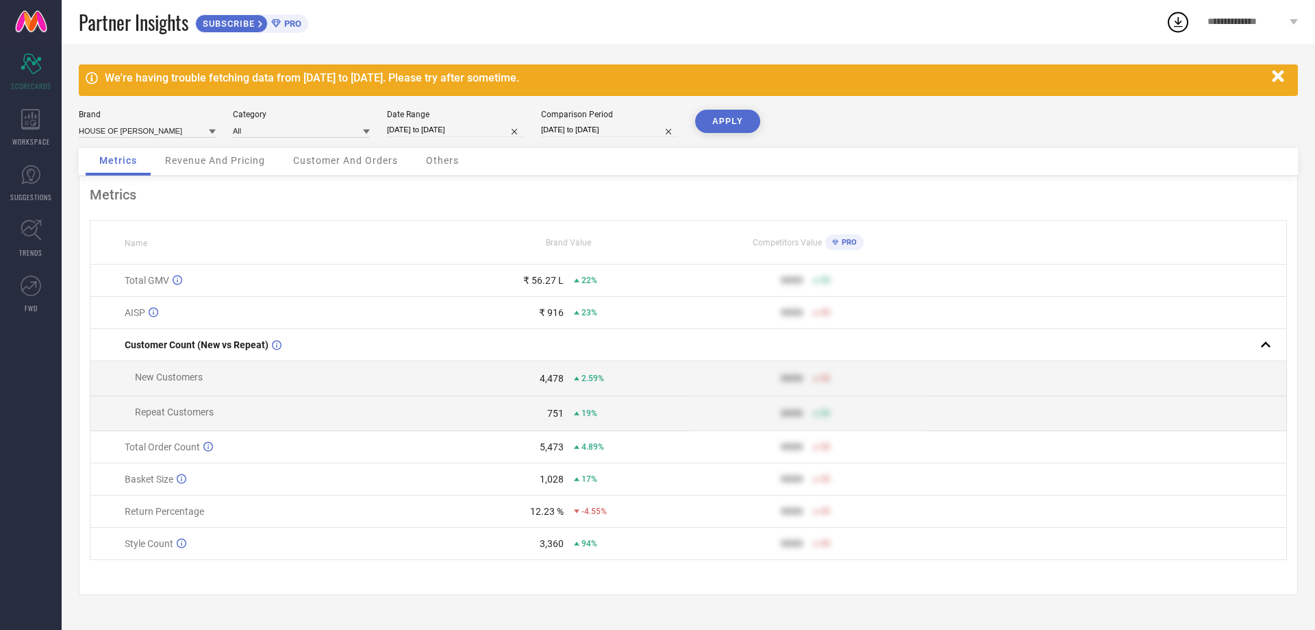
click at [594, 132] on input "[DATE] to [DATE]" at bounding box center [609, 130] width 137 height 14
select select "7"
select select "2024"
select select "8"
select select "2024"
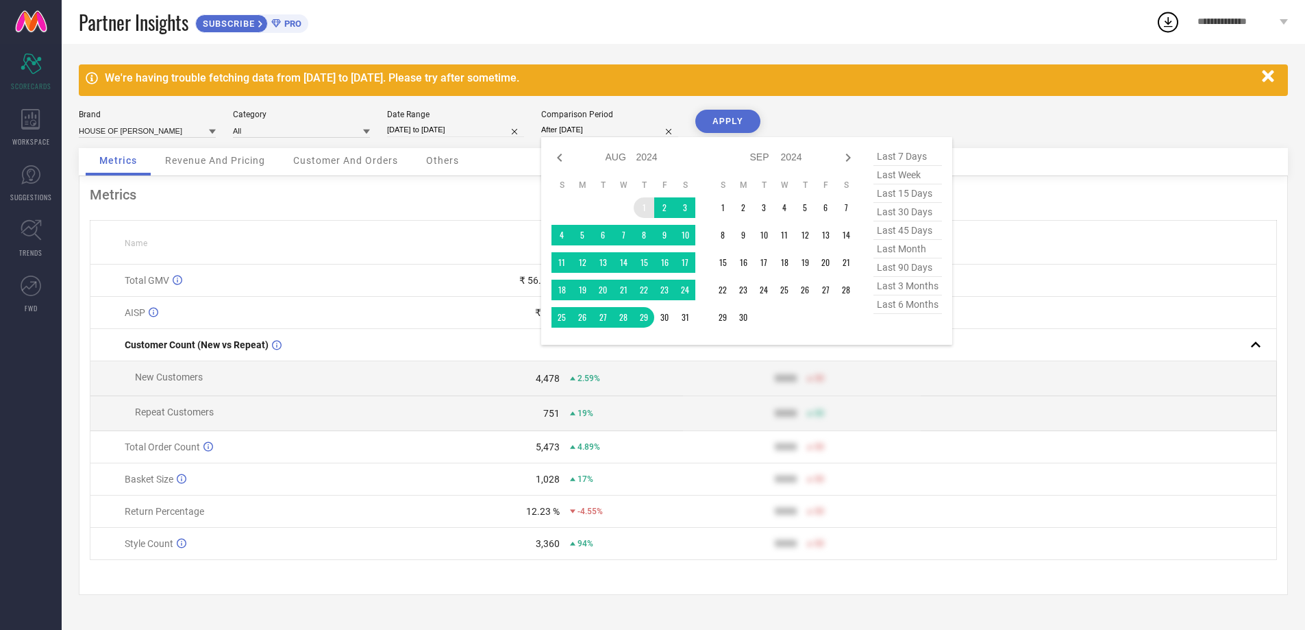
click at [644, 204] on td "1" at bounding box center [644, 207] width 21 height 21
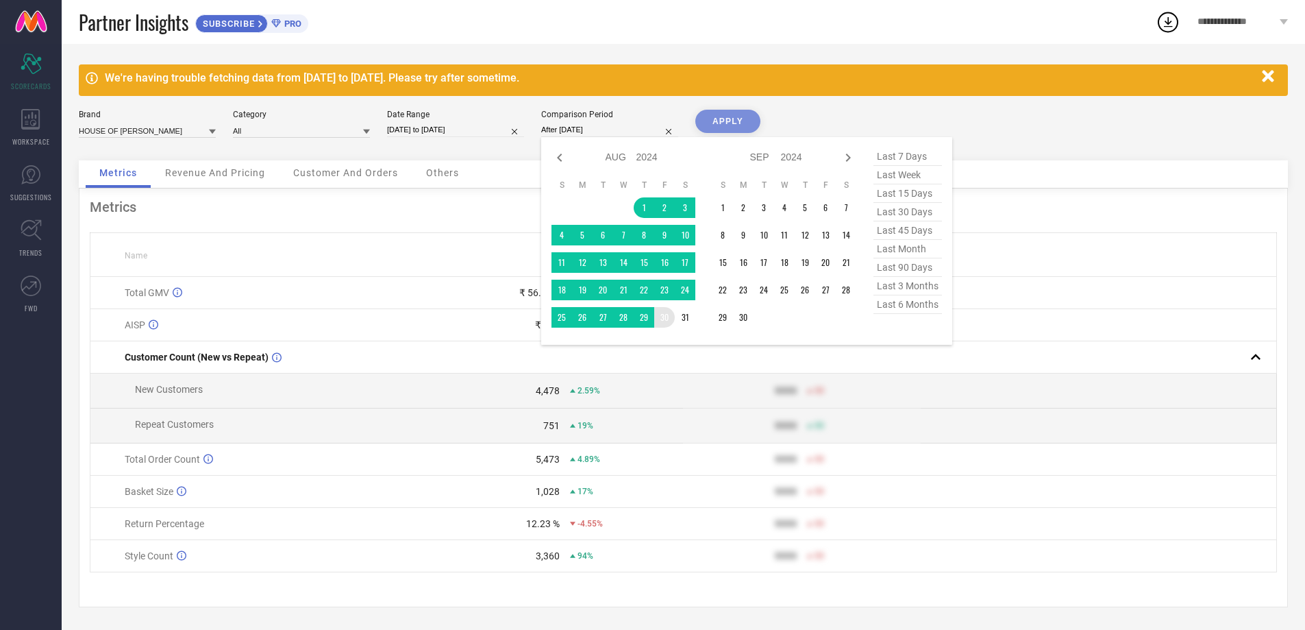
type input "[DATE] to [DATE]"
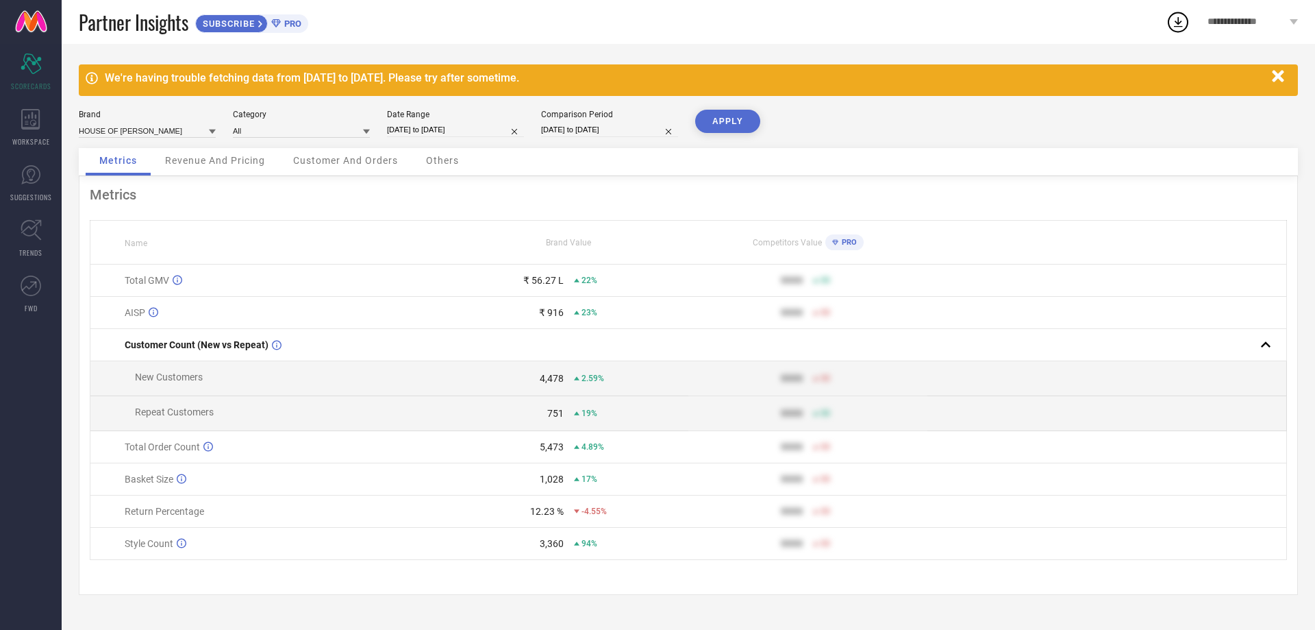
click at [723, 120] on button "APPLY" at bounding box center [727, 121] width 65 height 23
